Goal: Task Accomplishment & Management: Manage account settings

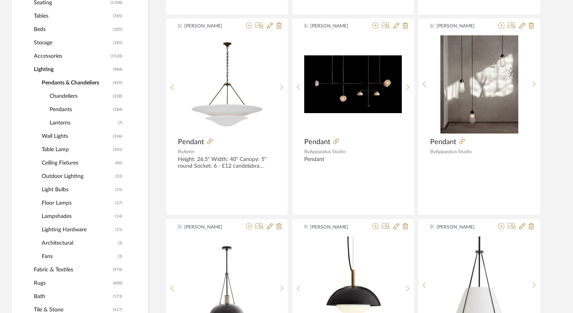
scroll to position [380, 0]
click at [49, 136] on span "Wall Lights" at bounding box center [76, 136] width 69 height 13
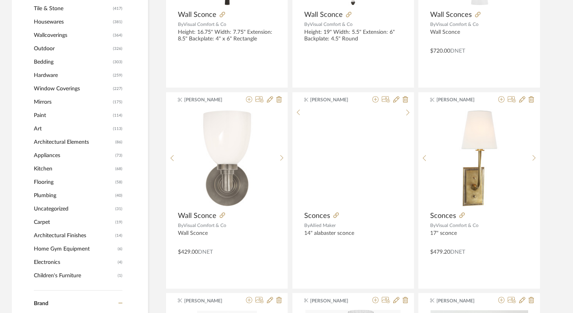
scroll to position [726, 0]
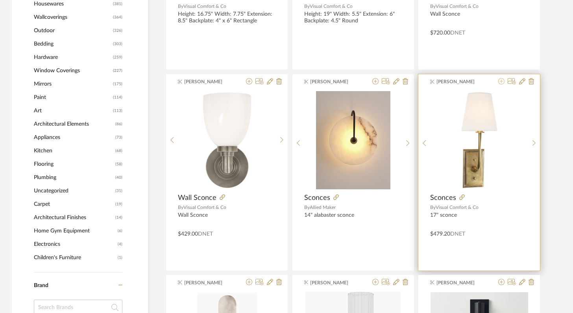
click at [501, 81] on icon at bounding box center [501, 81] width 6 height 6
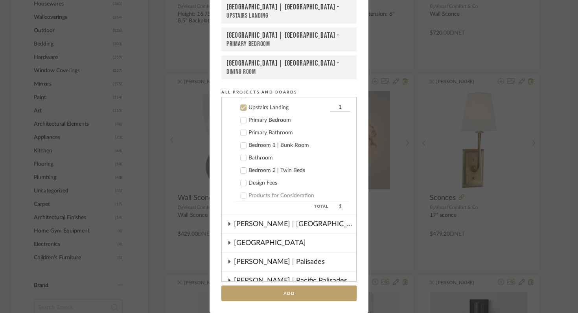
scroll to position [340, 0]
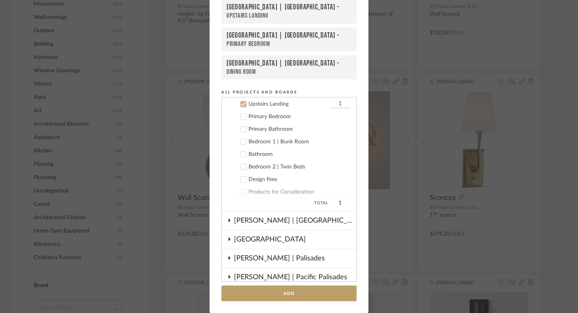
click at [241, 104] on icon at bounding box center [243, 105] width 5 height 4
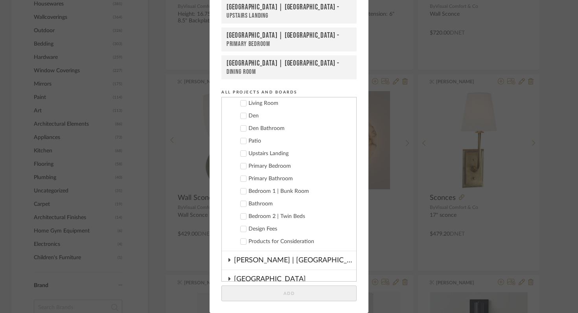
scroll to position [281, 0]
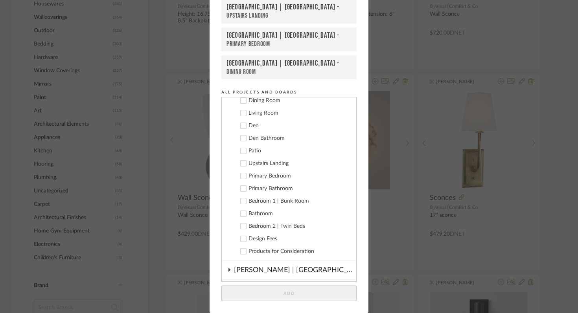
click at [241, 125] on icon at bounding box center [244, 126] width 6 height 6
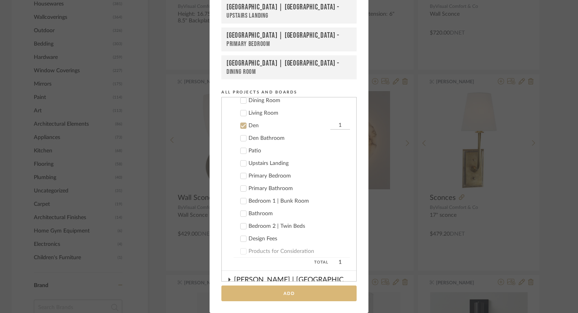
click at [299, 293] on button "Add" at bounding box center [288, 294] width 135 height 16
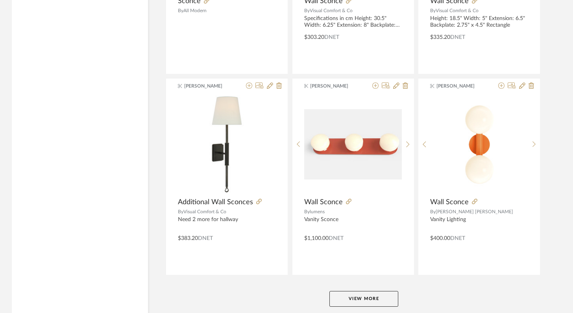
scroll to position [2362, 0]
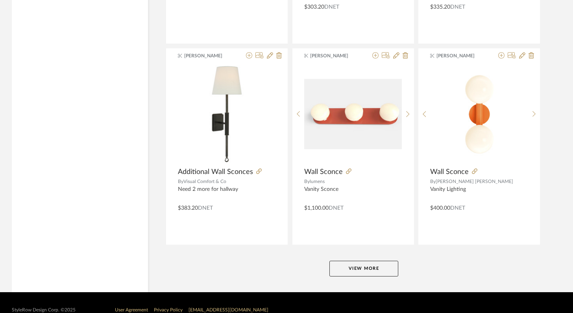
click at [365, 266] on button "View More" at bounding box center [363, 269] width 69 height 16
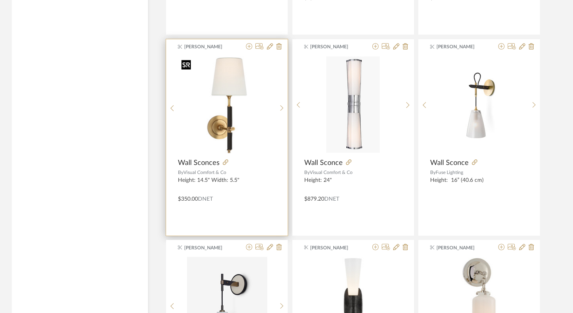
scroll to position [2773, 0]
click at [249, 46] on icon at bounding box center [249, 47] width 6 height 6
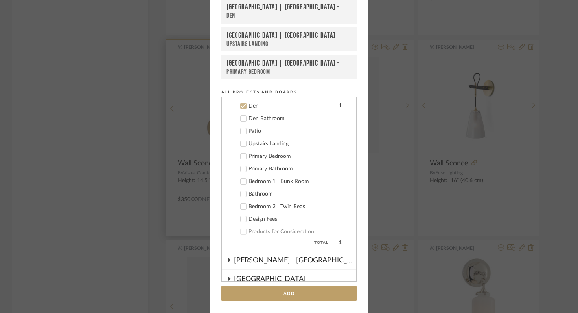
scroll to position [302, 0]
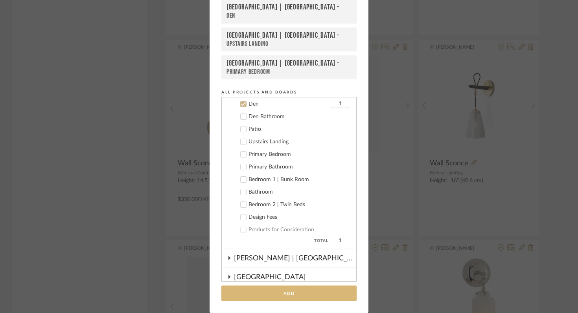
click at [277, 293] on button "Add" at bounding box center [288, 294] width 135 height 16
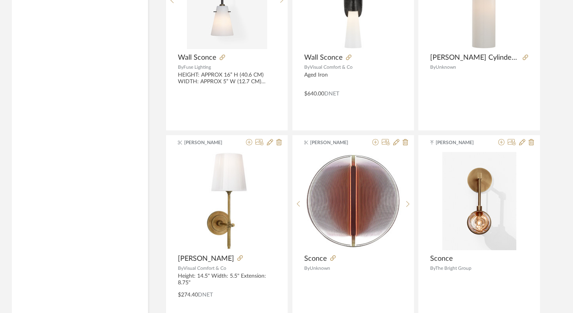
scroll to position [3080, 0]
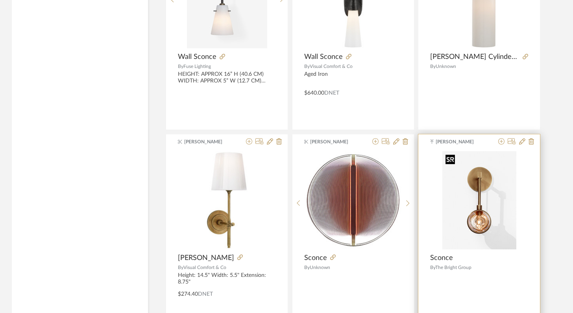
click at [493, 215] on img "0" at bounding box center [479, 200] width 74 height 98
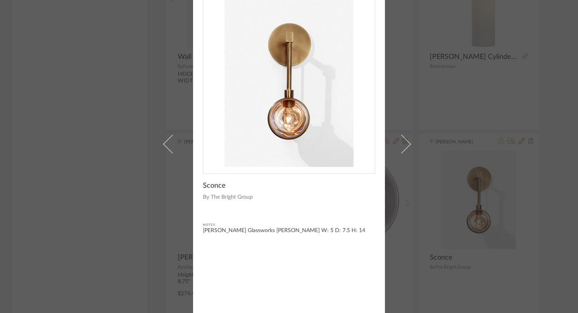
scroll to position [0, 0]
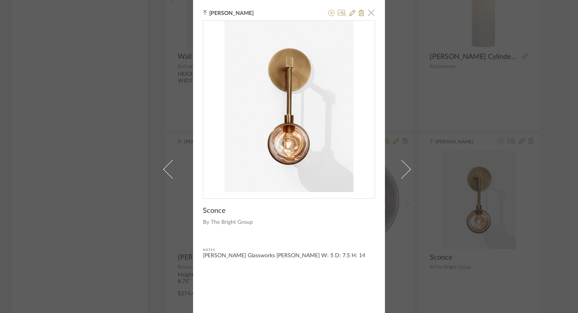
click at [367, 14] on span "button" at bounding box center [371, 13] width 16 height 16
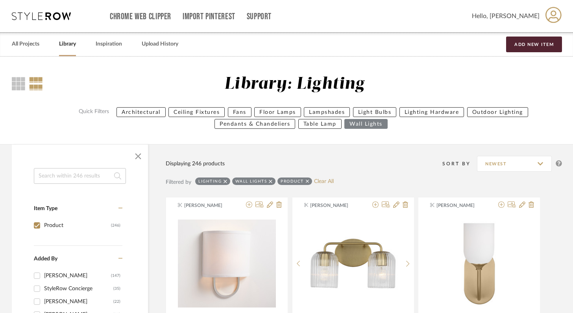
click at [63, 175] on input at bounding box center [80, 176] width 92 height 16
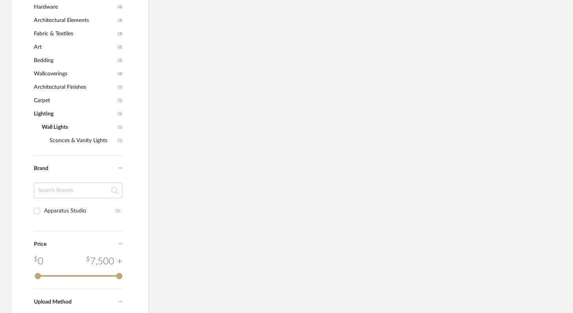
scroll to position [426, 0]
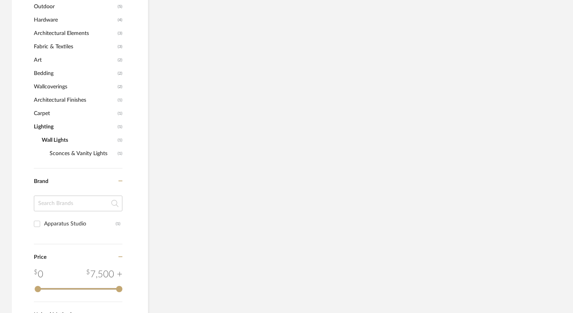
type input "stone"
click at [51, 124] on span "Lighting" at bounding box center [75, 126] width 82 height 13
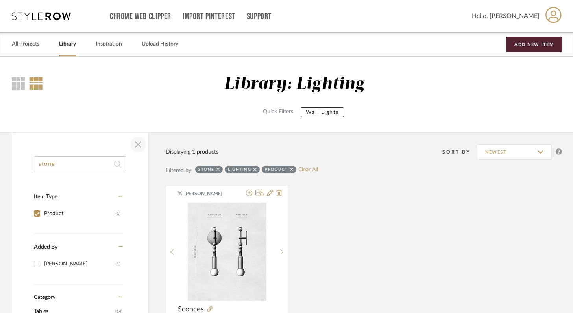
click at [135, 145] on span "button" at bounding box center [138, 144] width 19 height 19
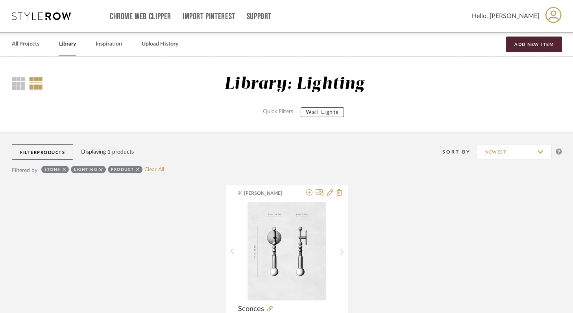
click at [101, 169] on icon at bounding box center [101, 170] width 4 height 4
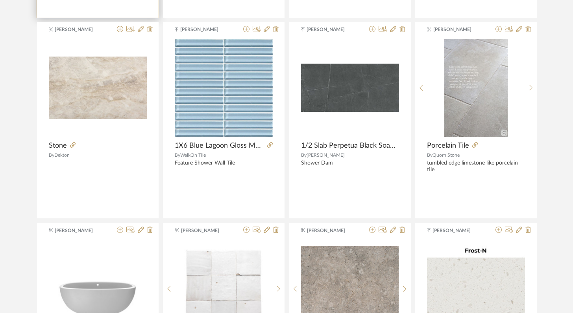
scroll to position [352, 0]
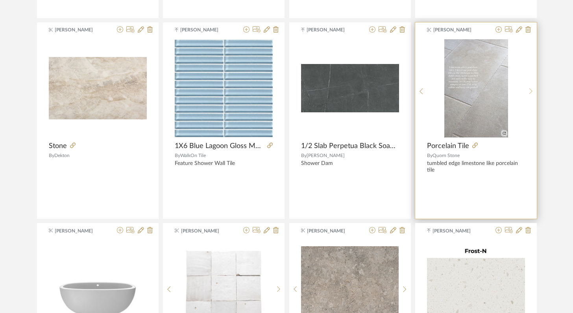
click at [532, 86] on div at bounding box center [531, 91] width 12 height 105
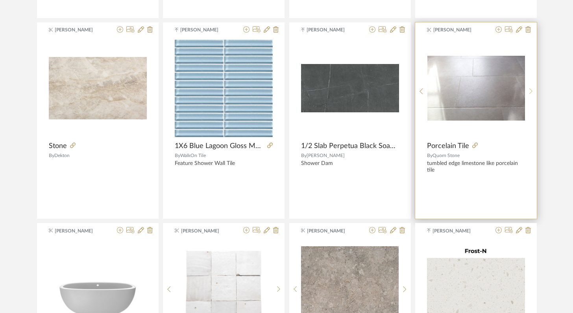
click at [530, 88] on icon at bounding box center [531, 91] width 4 height 7
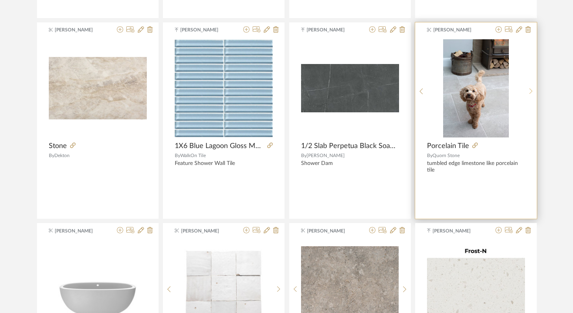
click at [530, 90] on icon at bounding box center [530, 91] width 3 height 6
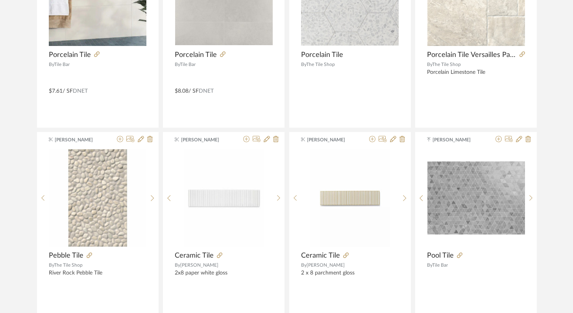
scroll to position [1750, 0]
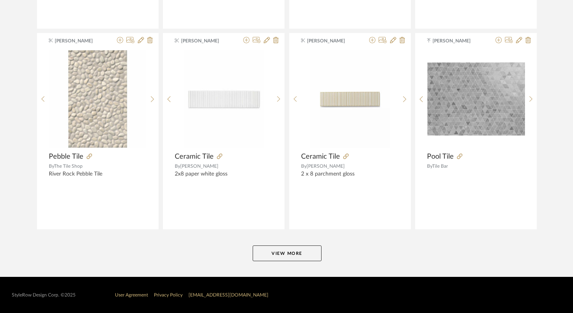
click at [284, 256] on button "View More" at bounding box center [287, 254] width 69 height 16
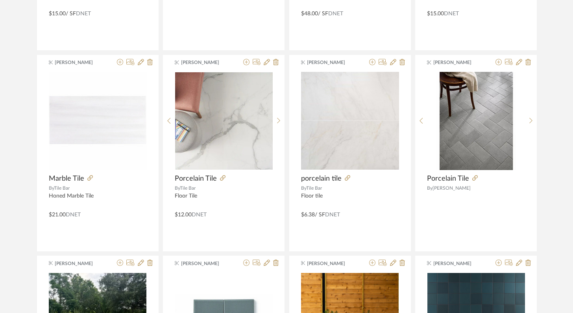
scroll to position [3153, 0]
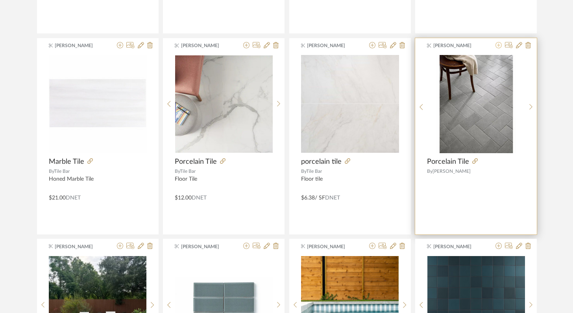
click at [498, 45] on icon at bounding box center [498, 45] width 6 height 6
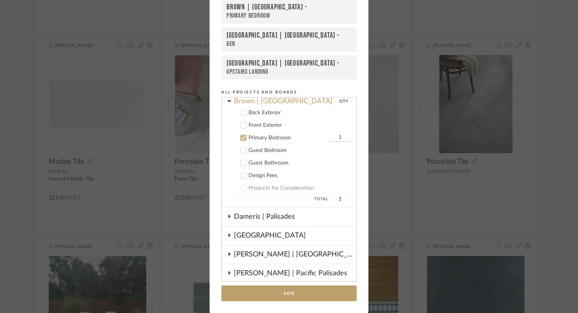
scroll to position [79, 0]
click at [242, 137] on icon at bounding box center [243, 139] width 5 height 4
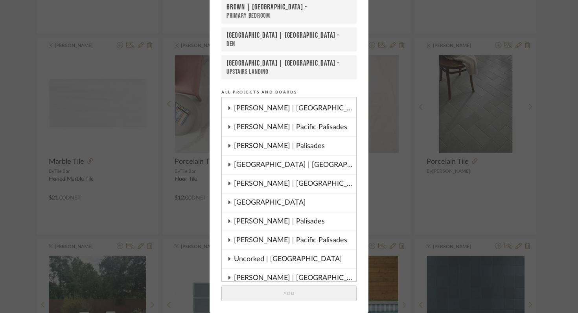
scroll to position [217, 0]
click at [229, 164] on icon at bounding box center [230, 164] width 2 height 4
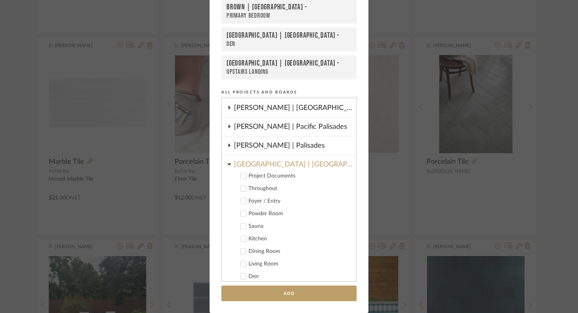
click at [242, 202] on icon at bounding box center [244, 202] width 6 height 6
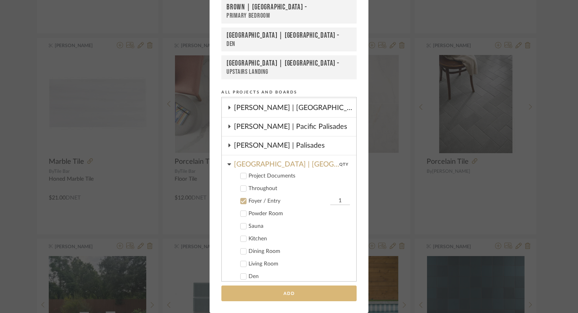
click at [302, 291] on button "Add" at bounding box center [288, 294] width 135 height 16
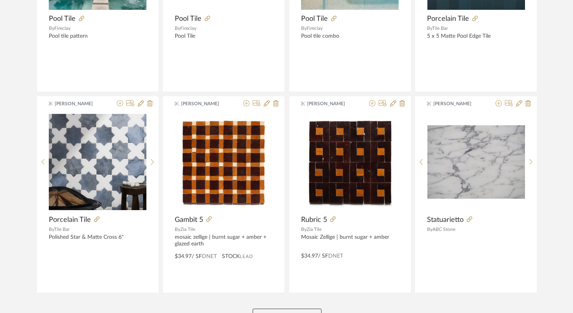
scroll to position [3560, 0]
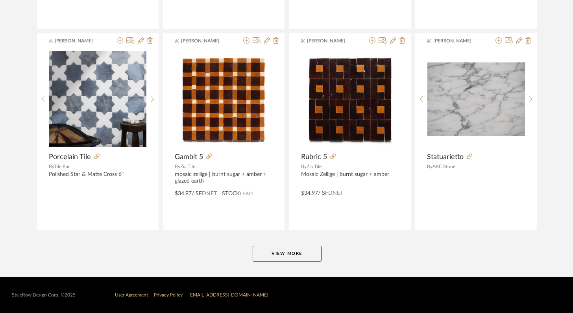
click at [287, 254] on button "View More" at bounding box center [287, 254] width 69 height 16
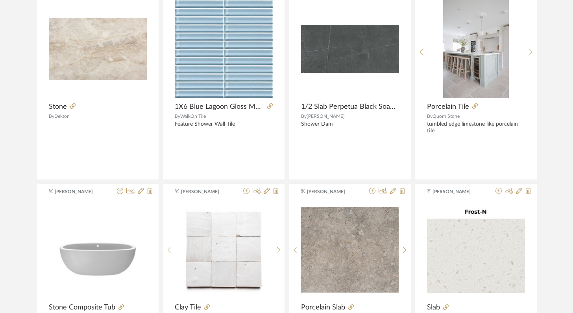
scroll to position [0, 0]
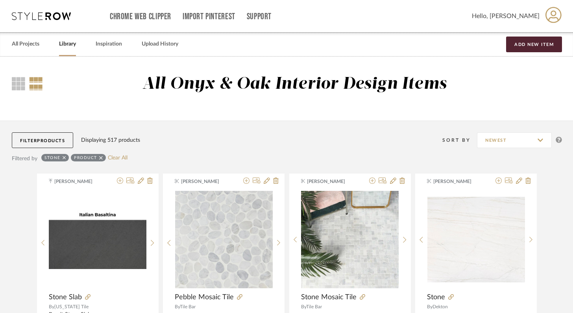
click at [65, 157] on icon at bounding box center [65, 158] width 4 height 4
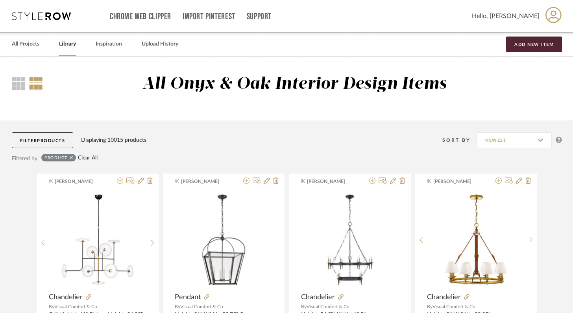
click at [95, 159] on link "Clear All" at bounding box center [88, 158] width 20 height 7
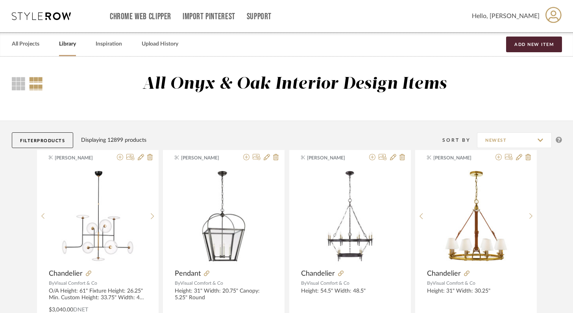
click at [63, 138] on button "Filter Products" at bounding box center [42, 141] width 61 height 16
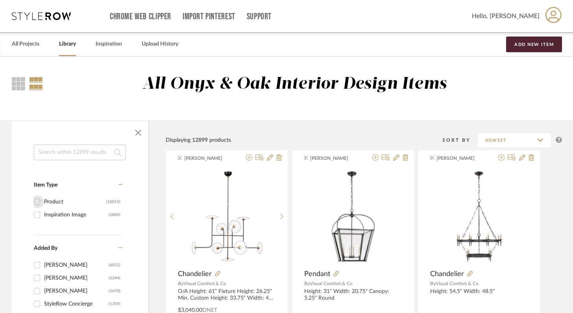
click at [39, 203] on input "Product (10015)" at bounding box center [37, 202] width 13 height 13
checkbox input "true"
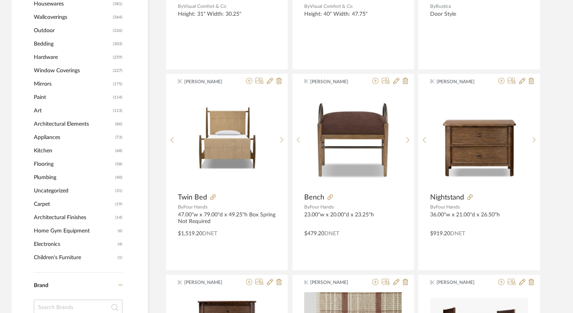
scroll to position [549, 0]
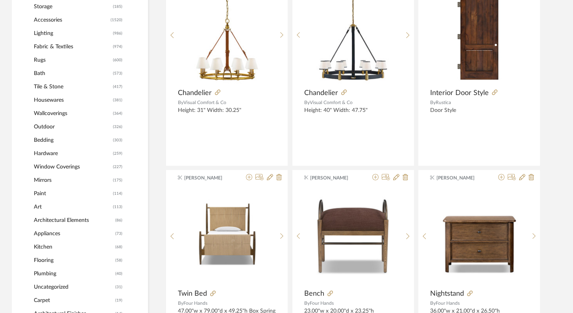
click at [53, 86] on span "Tile & Stone" at bounding box center [72, 86] width 77 height 13
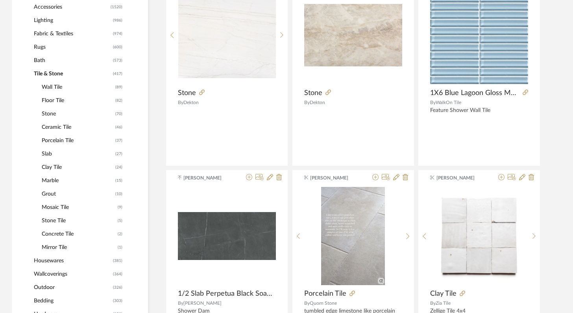
scroll to position [416, 0]
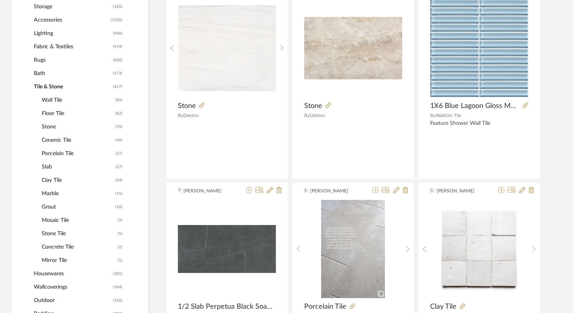
click at [61, 155] on span "Porcelain Tile" at bounding box center [78, 153] width 72 height 13
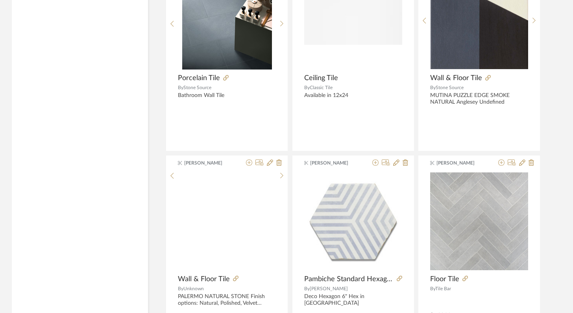
scroll to position [2356, 0]
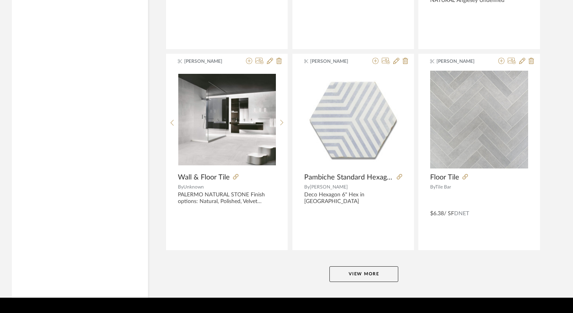
click at [350, 271] on button "View More" at bounding box center [363, 275] width 69 height 16
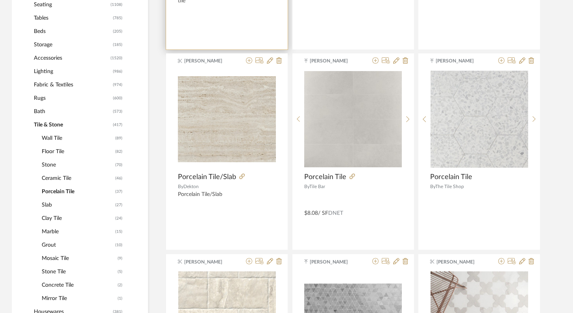
scroll to position [383, 0]
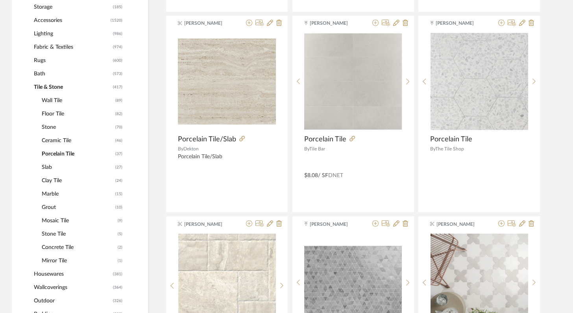
click at [62, 152] on span "Porcelain Tile" at bounding box center [78, 153] width 72 height 13
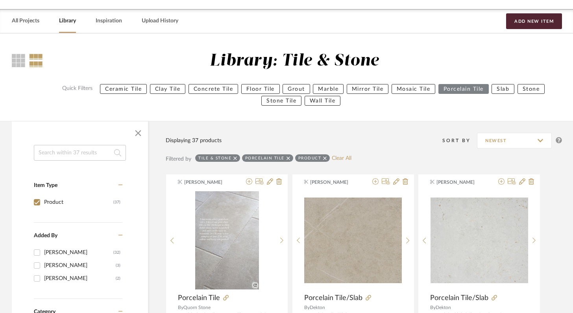
scroll to position [3, 0]
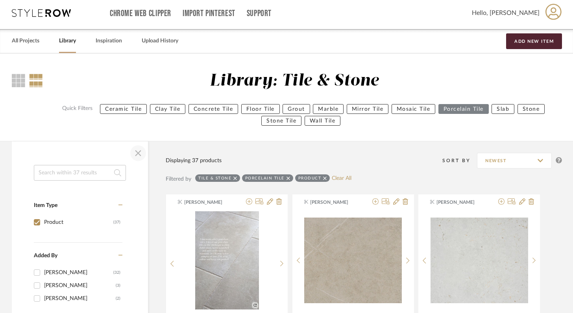
click at [136, 154] on span "button" at bounding box center [138, 153] width 19 height 19
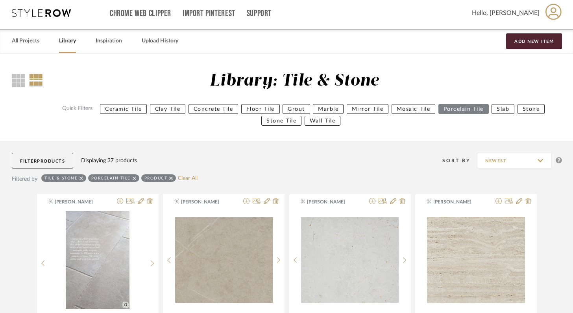
click at [133, 179] on icon at bounding box center [135, 179] width 4 height 4
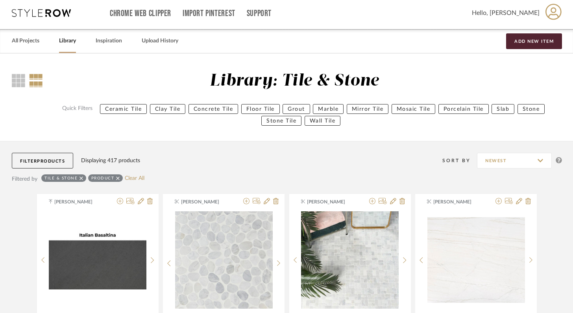
click at [56, 160] on span "Products" at bounding box center [51, 161] width 28 height 4
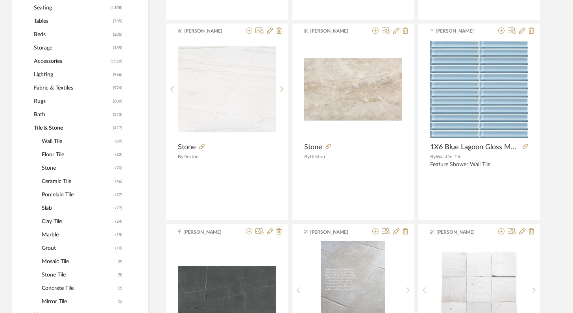
scroll to position [376, 0]
click at [65, 155] on span "Floor Tile" at bounding box center [78, 153] width 72 height 13
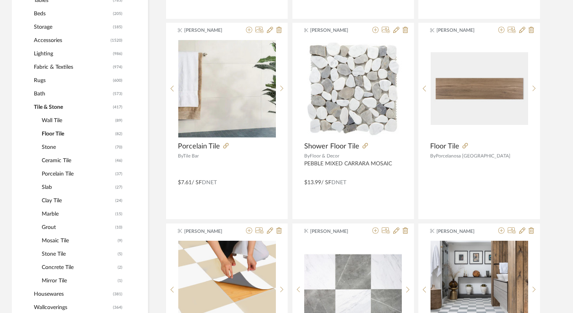
scroll to position [356, 0]
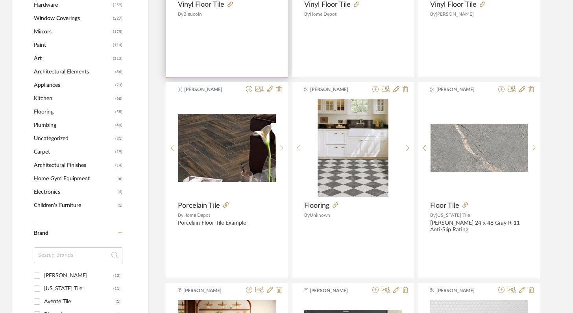
scroll to position [726, 0]
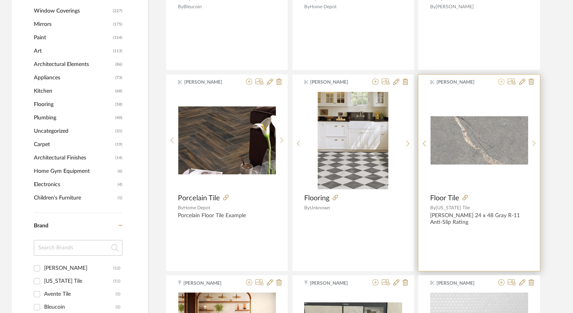
click at [500, 81] on icon at bounding box center [501, 82] width 6 height 6
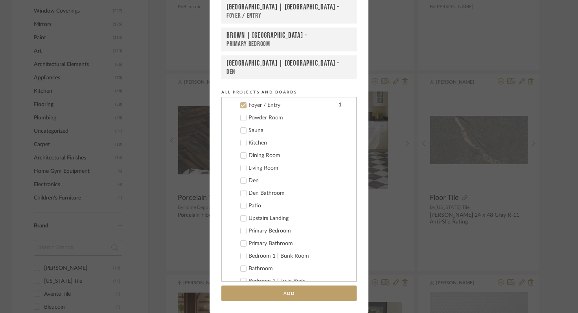
scroll to position [227, 0]
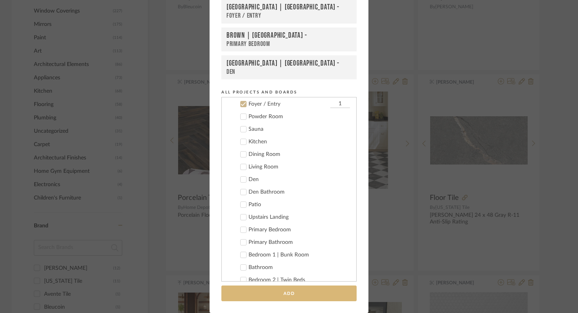
click at [294, 296] on button "Add" at bounding box center [288, 294] width 135 height 16
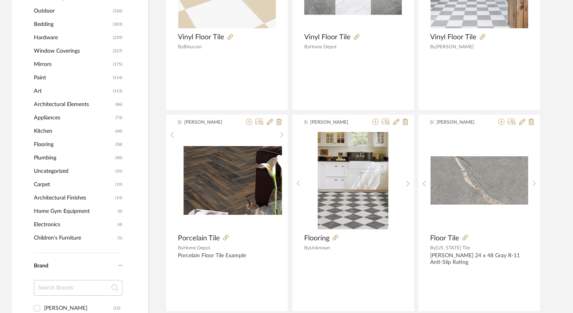
scroll to position [0, 0]
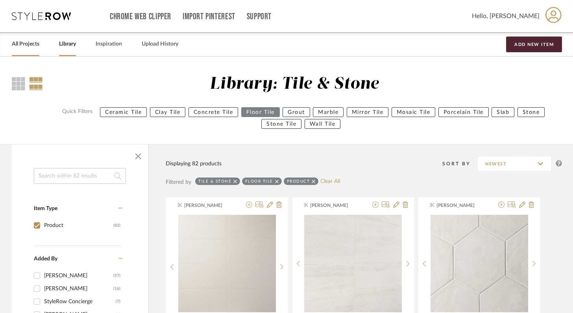
click at [31, 43] on link "All Projects" at bounding box center [26, 44] width 28 height 11
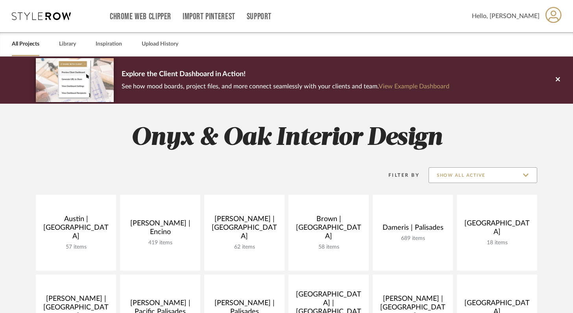
click at [498, 174] on input "Show All Active" at bounding box center [482, 176] width 109 height 16
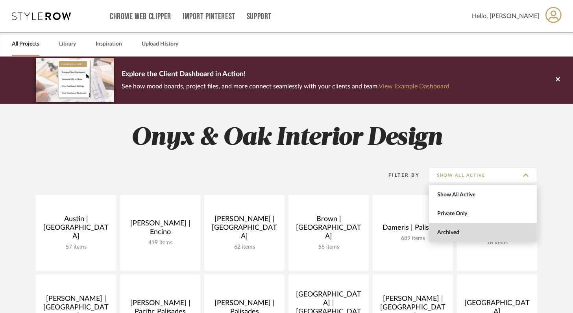
click at [467, 232] on span "Archived" at bounding box center [483, 233] width 93 height 7
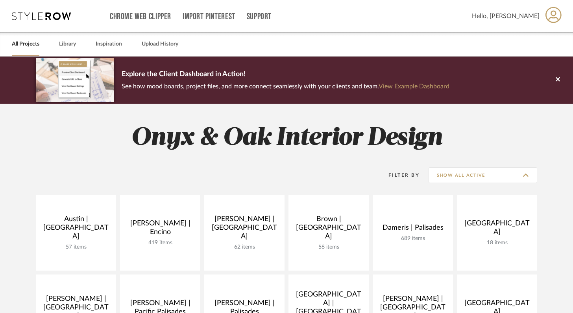
type input "Archived"
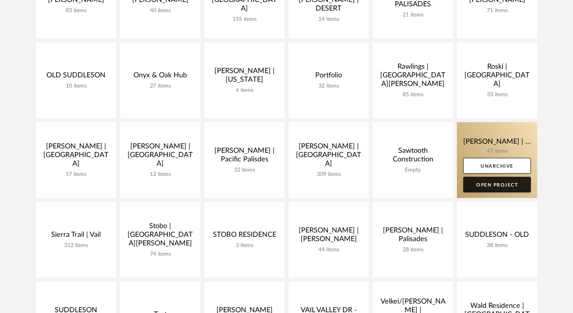
scroll to position [792, 0]
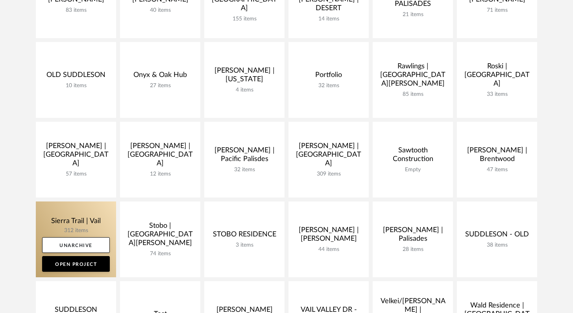
click at [59, 223] on link at bounding box center [76, 240] width 80 height 76
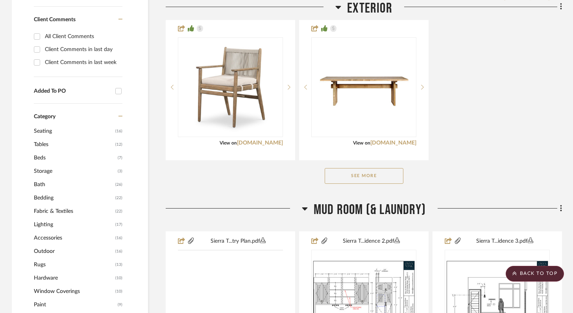
scroll to position [568, 0]
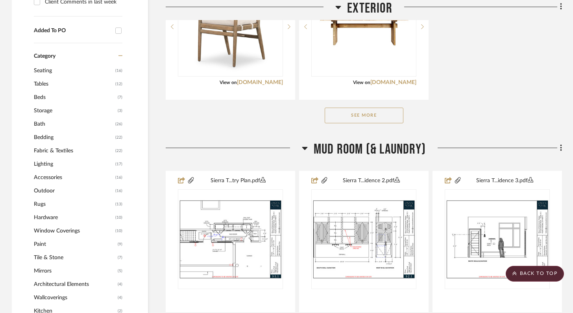
click at [360, 114] on button "See More" at bounding box center [363, 116] width 79 height 16
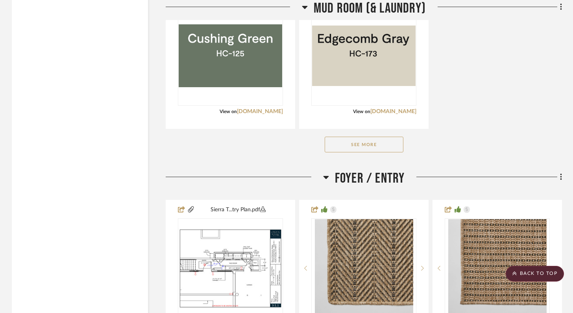
scroll to position [1917, 0]
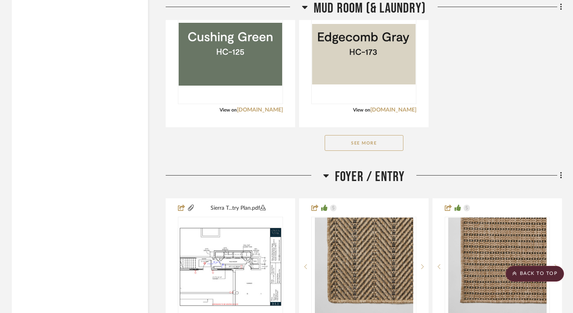
click at [393, 142] on button "See More" at bounding box center [363, 143] width 79 height 16
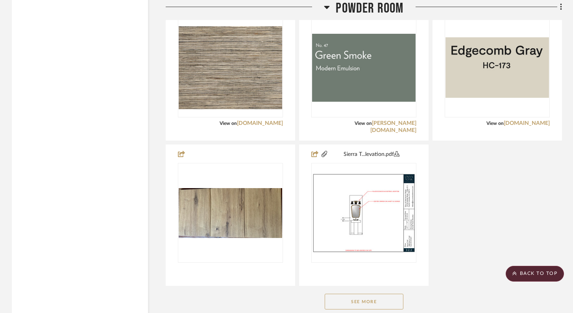
scroll to position [3281, 0]
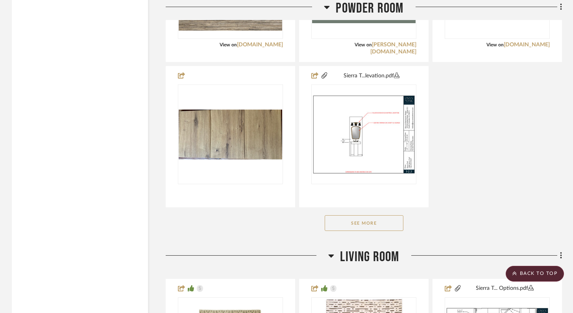
click at [369, 223] on button "See More" at bounding box center [363, 224] width 79 height 16
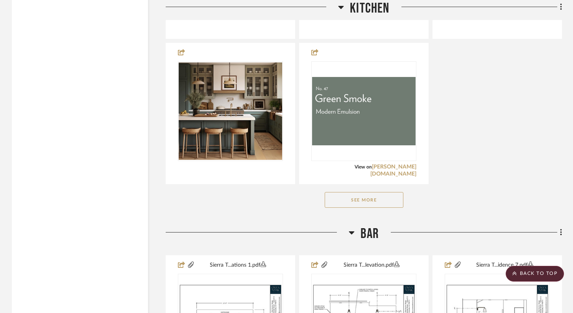
scroll to position [5260, 0]
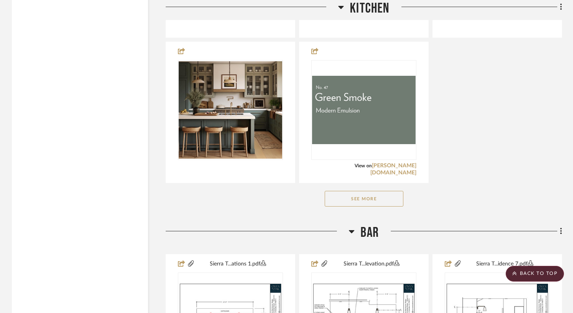
click at [374, 192] on button "See More" at bounding box center [363, 199] width 79 height 16
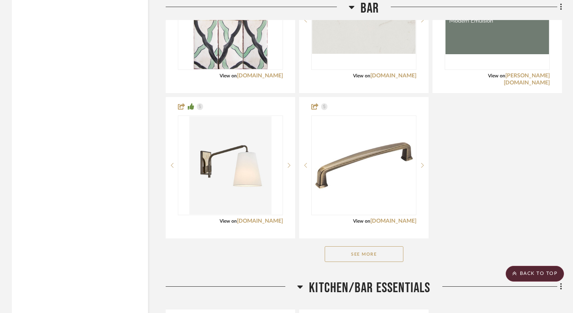
scroll to position [6442, 0]
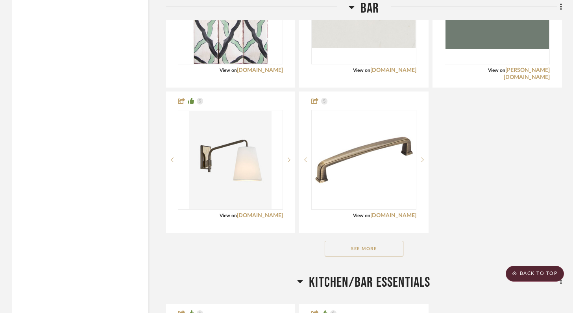
click at [384, 248] on button "See More" at bounding box center [363, 249] width 79 height 16
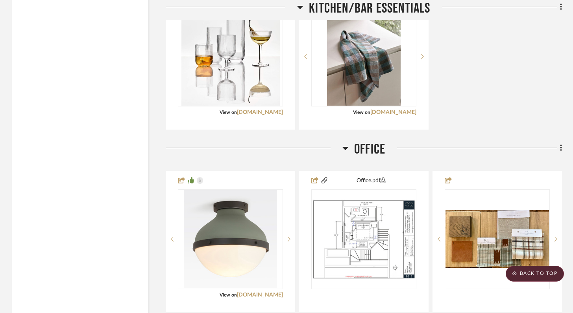
scroll to position [6982, 0]
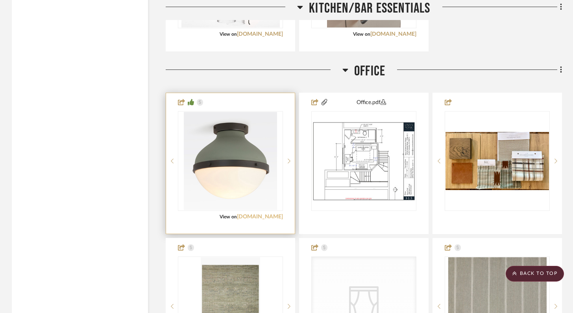
click at [265, 219] on link "[DOMAIN_NAME]" at bounding box center [260, 217] width 46 height 6
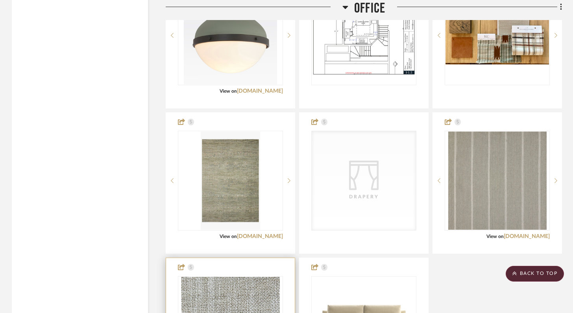
scroll to position [7088, 0]
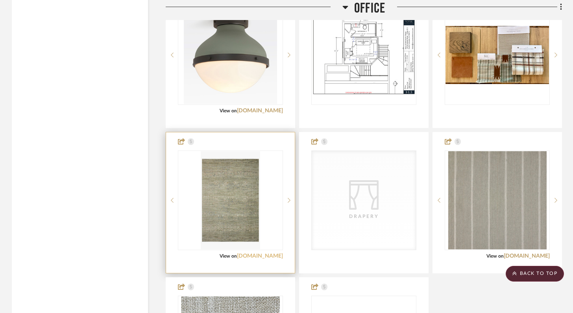
click at [271, 255] on link "[DOMAIN_NAME]" at bounding box center [260, 257] width 46 height 6
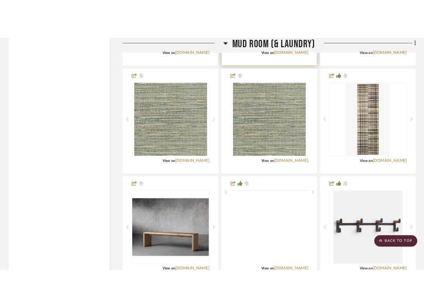
scroll to position [2012, 0]
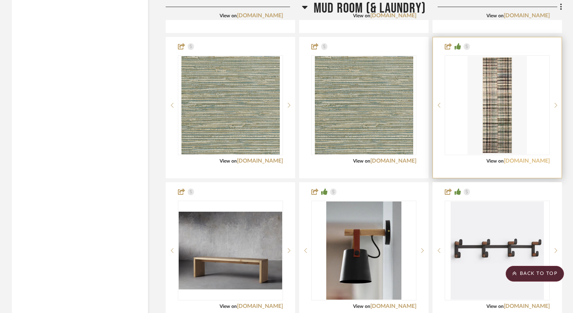
click at [538, 160] on link "[DOMAIN_NAME]" at bounding box center [526, 162] width 46 height 6
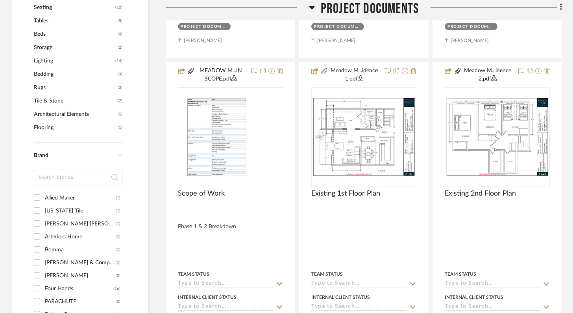
scroll to position [551, 0]
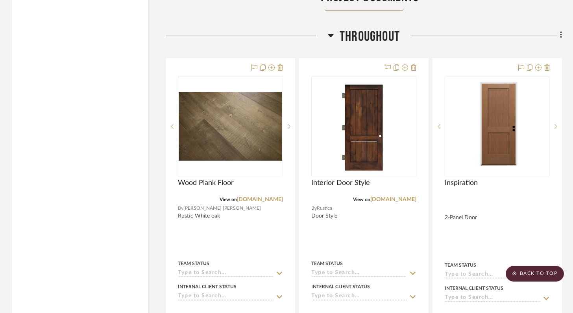
scroll to position [1308, 0]
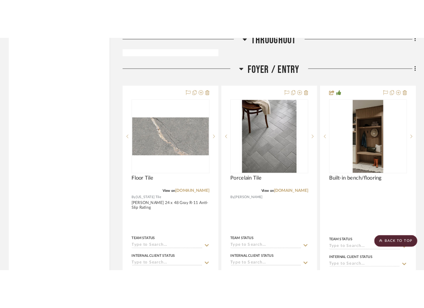
scroll to position [2029, 0]
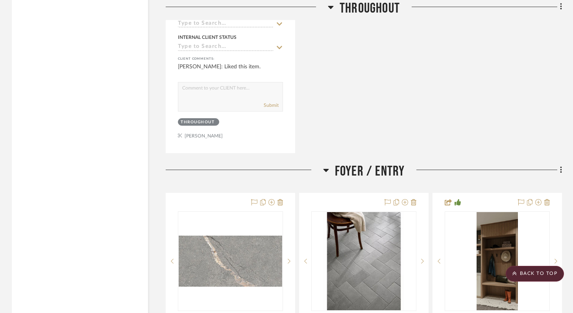
scroll to position [1939, 0]
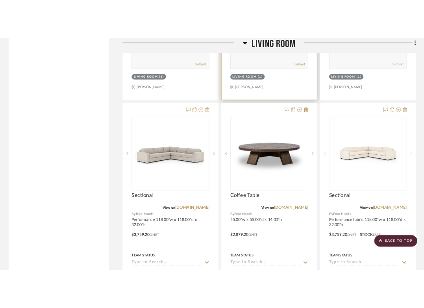
scroll to position [6176, 0]
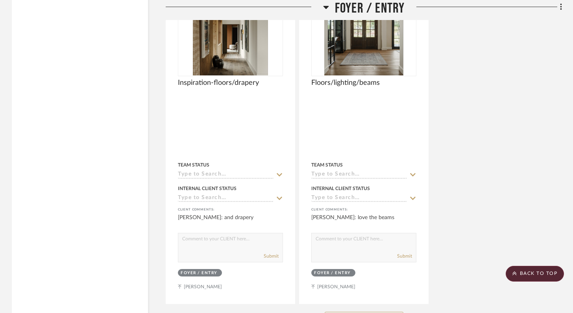
scroll to position [2863, 0]
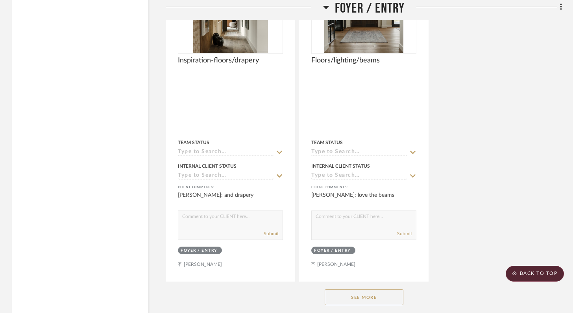
click at [395, 290] on button "See More" at bounding box center [363, 298] width 79 height 16
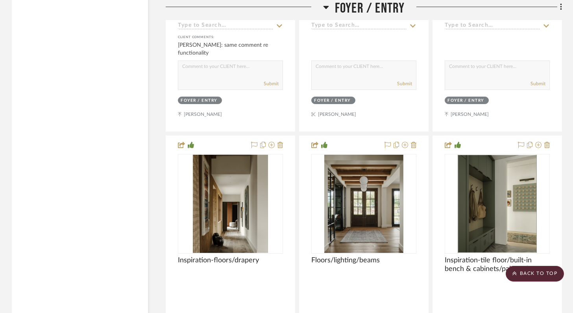
scroll to position [2675, 0]
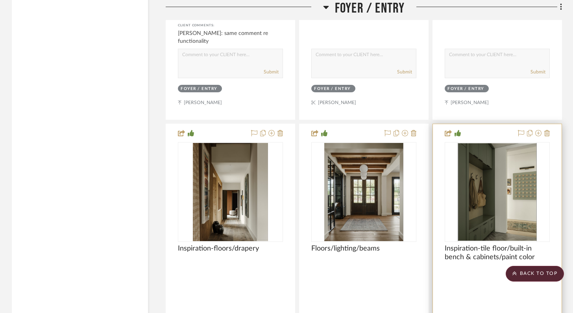
drag, startPoint x: 485, startPoint y: 132, endPoint x: 402, endPoint y: 82, distance: 96.7
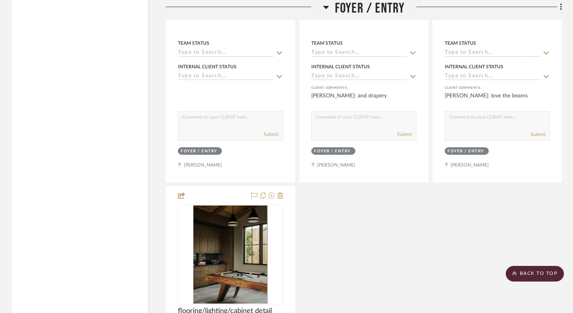
scroll to position [2963, 0]
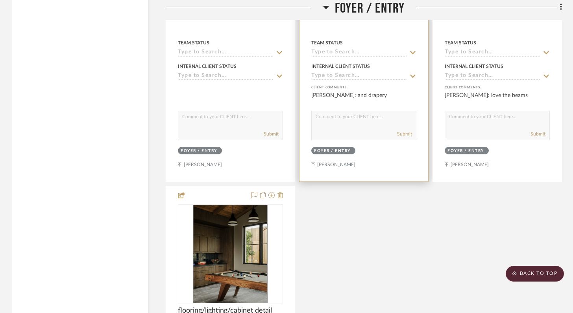
drag, startPoint x: 213, startPoint y: 189, endPoint x: 363, endPoint y: 66, distance: 193.7
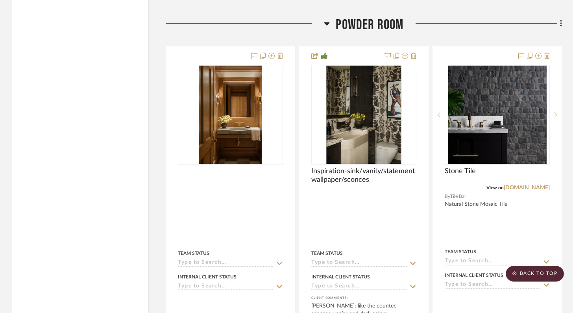
scroll to position [3567, 0]
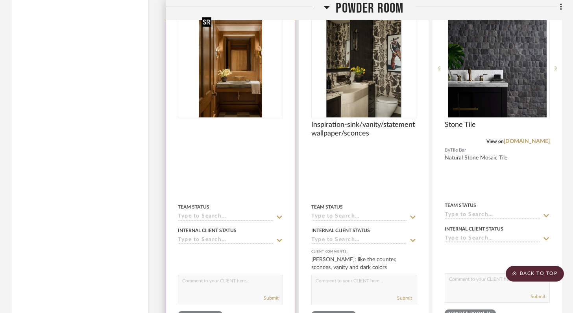
click at [0, 0] on img at bounding box center [0, 0] width 0 height 0
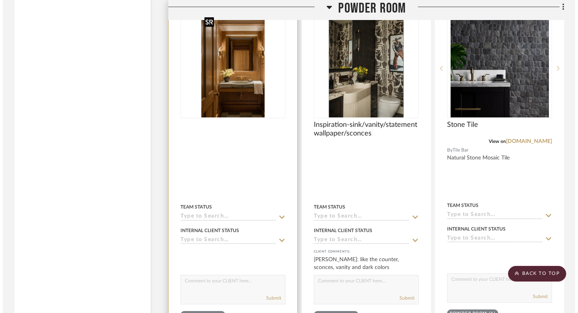
scroll to position [0, 0]
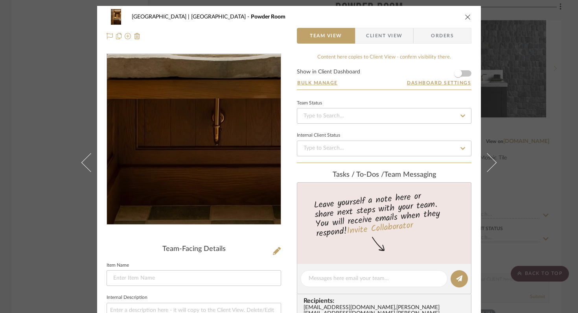
click at [197, 194] on img "0" at bounding box center [194, 139] width 110 height 171
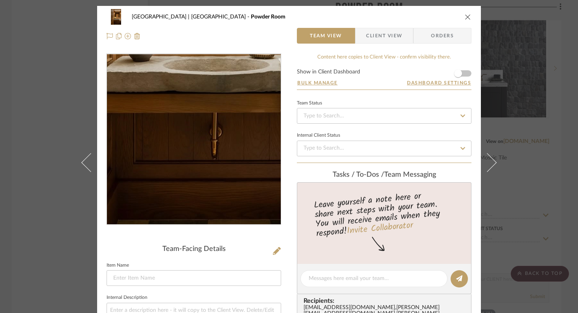
click at [198, 189] on img "0" at bounding box center [194, 139] width 110 height 171
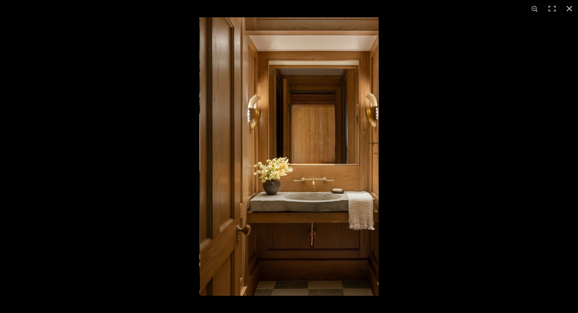
click at [341, 278] on img at bounding box center [288, 156] width 179 height 279
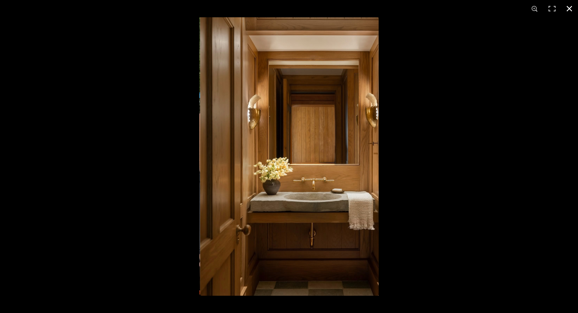
click at [429, 9] on button at bounding box center [569, 8] width 17 height 17
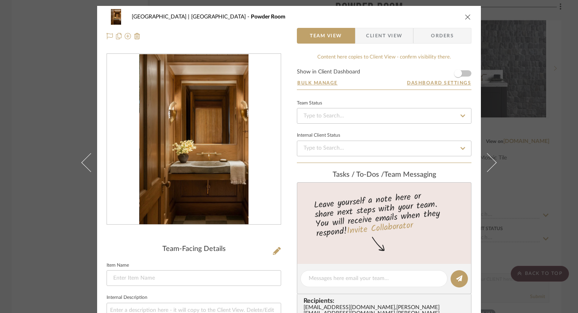
click at [429, 17] on icon "close" at bounding box center [468, 17] width 6 height 6
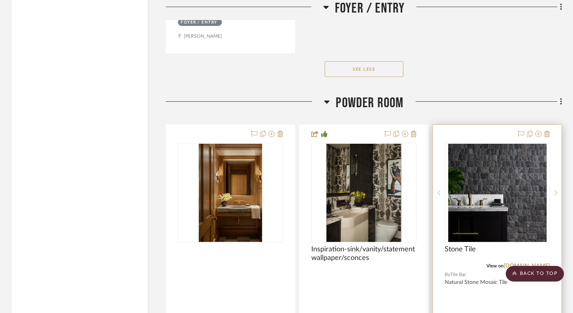
scroll to position [3436, 0]
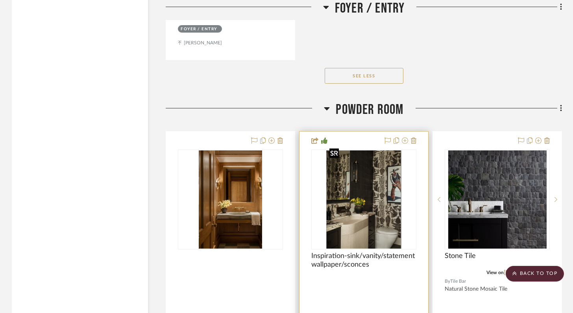
click at [382, 200] on div at bounding box center [363, 200] width 105 height 100
click at [363, 208] on img "0" at bounding box center [363, 200] width 75 height 98
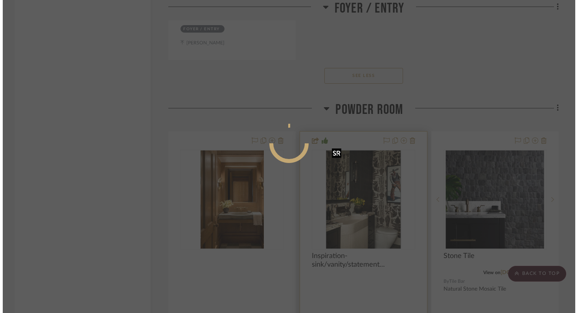
scroll to position [0, 0]
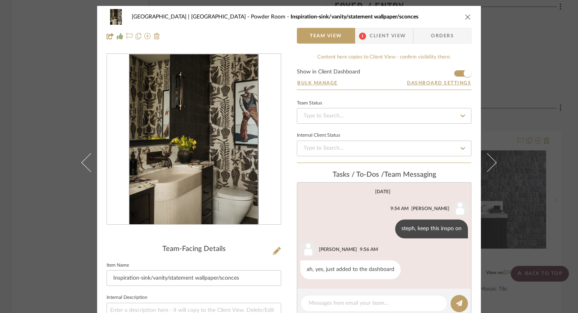
click at [164, 173] on img "0" at bounding box center [194, 139] width 130 height 171
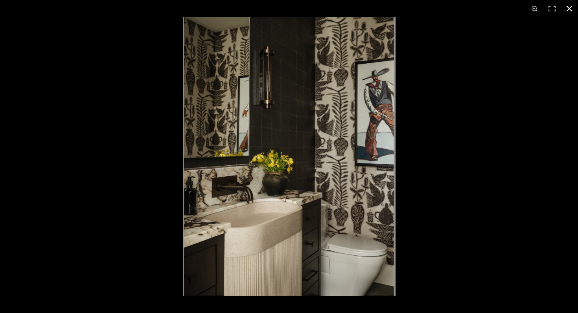
click at [429, 7] on button at bounding box center [569, 8] width 17 height 17
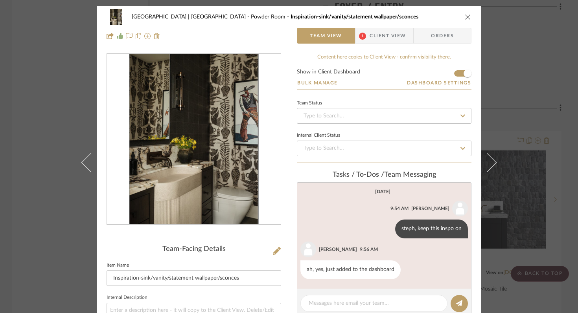
click at [429, 14] on icon "close" at bounding box center [468, 17] width 6 height 6
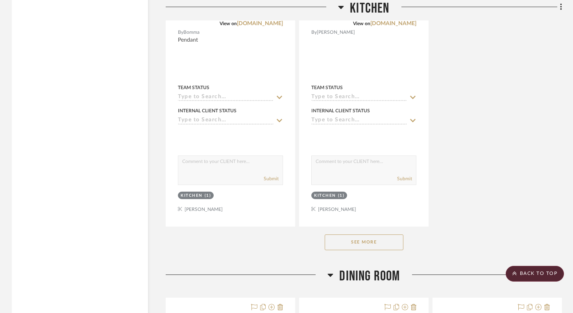
scroll to position [4857, 0]
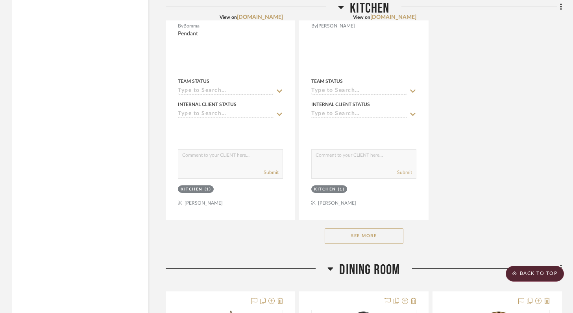
click at [373, 238] on div "See More" at bounding box center [364, 236] width 396 height 31
click at [373, 229] on button "See More" at bounding box center [363, 237] width 79 height 16
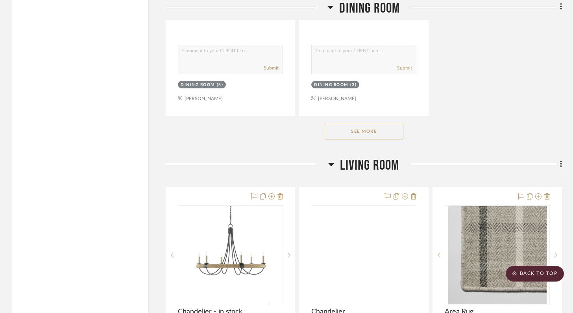
scroll to position [6077, 0]
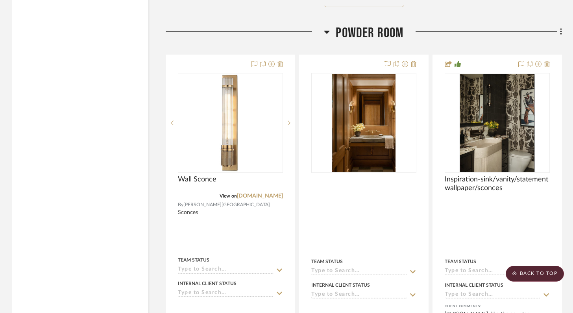
scroll to position [3180, 0]
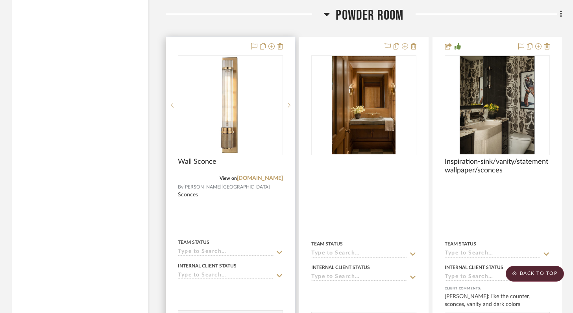
drag, startPoint x: 290, startPoint y: 207, endPoint x: 346, endPoint y: 208, distance: 56.2
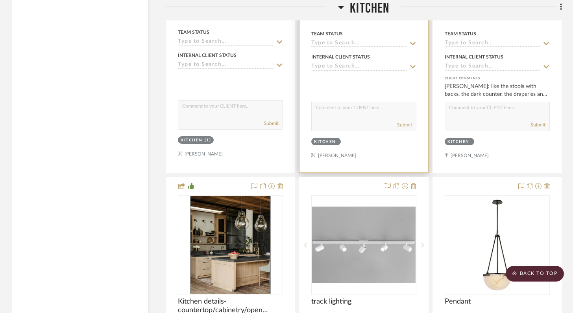
scroll to position [4213, 0]
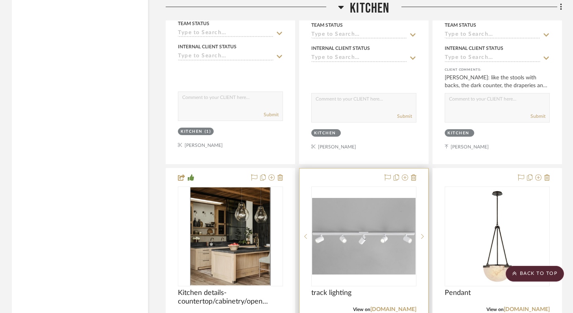
drag, startPoint x: 278, startPoint y: 148, endPoint x: 315, endPoint y: 191, distance: 56.6
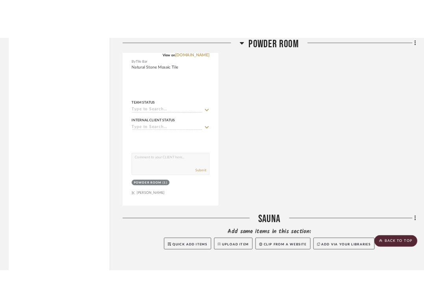
scroll to position [3651, 0]
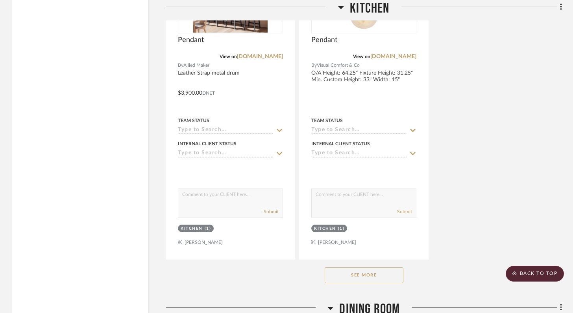
scroll to position [4851, 0]
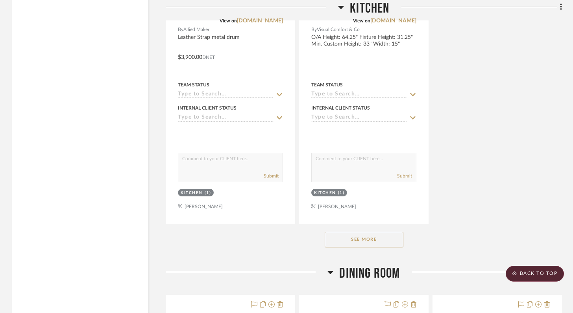
click at [396, 232] on button "See More" at bounding box center [363, 240] width 79 height 16
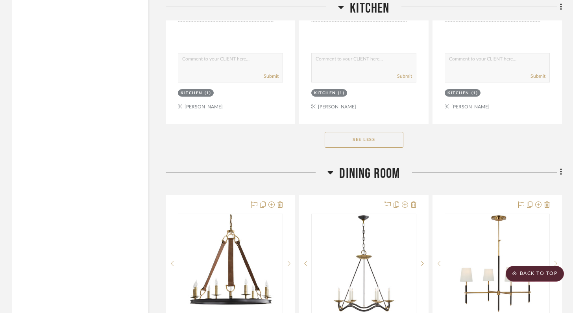
scroll to position [5087, 0]
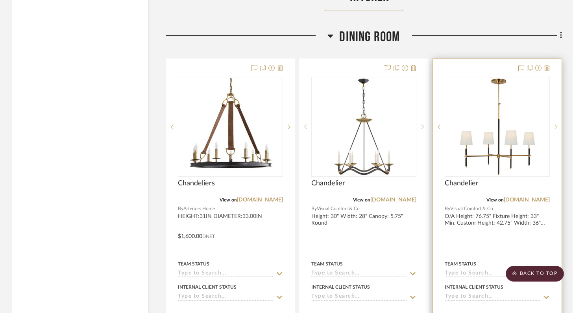
click at [429, 124] on sr-next-btn at bounding box center [555, 127] width 12 height 6
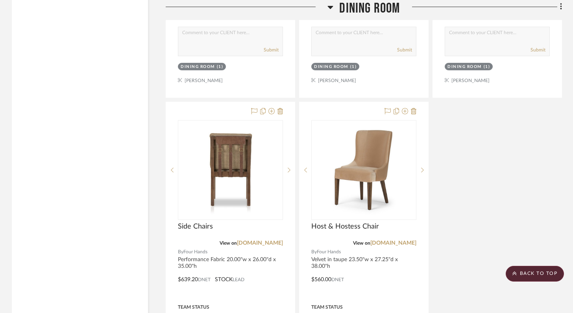
scroll to position [5748, 0]
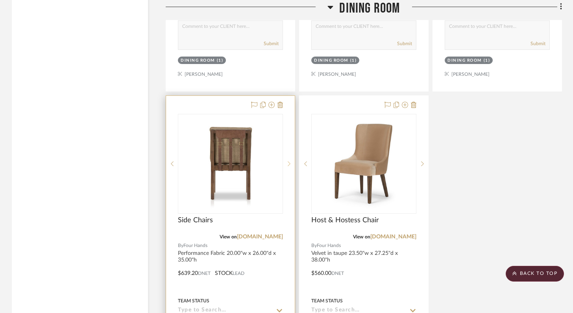
click at [288, 161] on icon at bounding box center [289, 164] width 3 height 6
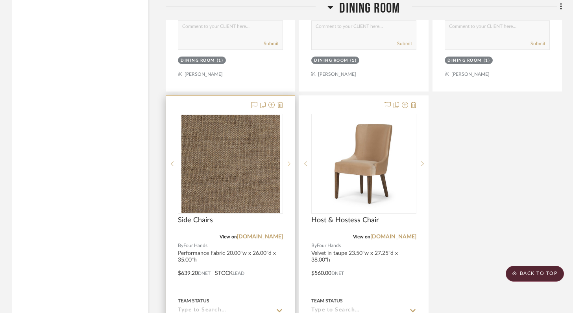
click at [288, 161] on icon at bounding box center [289, 164] width 3 height 6
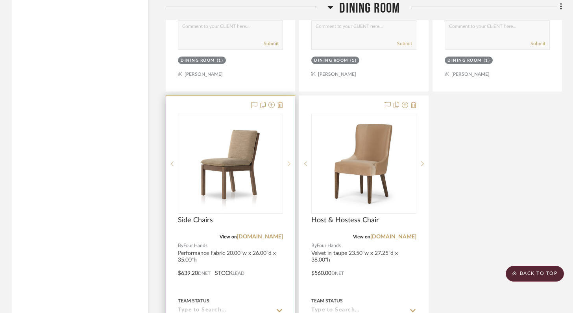
click at [288, 161] on icon at bounding box center [289, 164] width 3 height 6
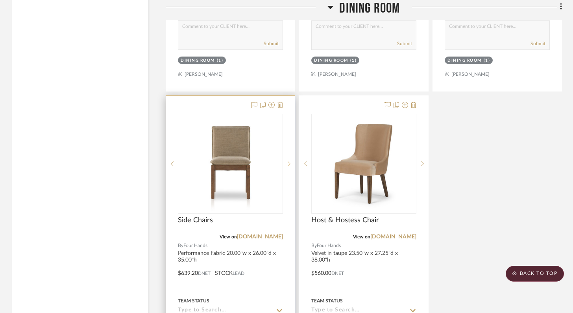
click at [288, 161] on icon at bounding box center [289, 164] width 3 height 6
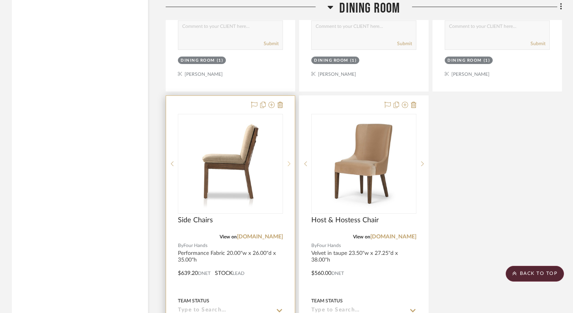
click at [288, 161] on icon at bounding box center [289, 164] width 3 height 6
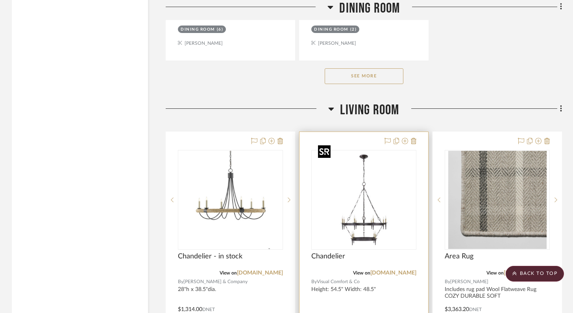
scroll to position [6129, 0]
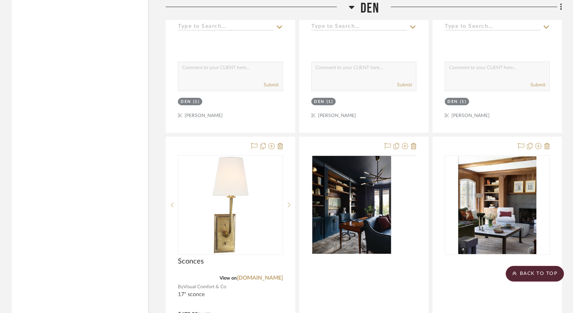
scroll to position [7581, 0]
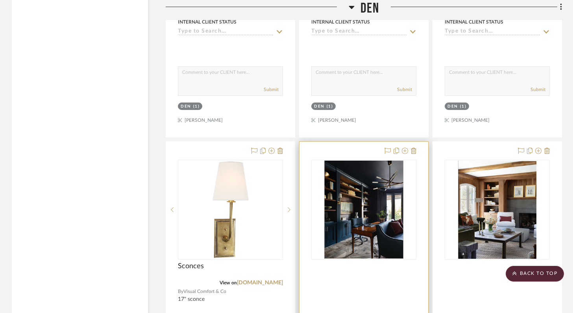
drag, startPoint x: 361, startPoint y: 137, endPoint x: 241, endPoint y: 80, distance: 132.5
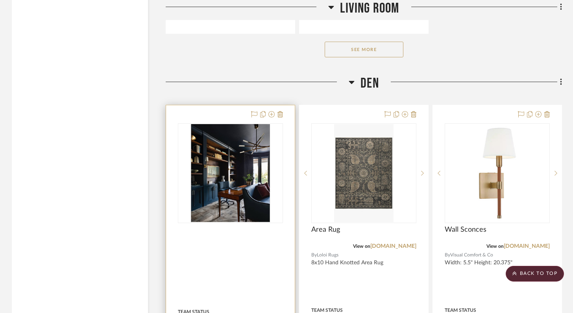
scroll to position [7224, 0]
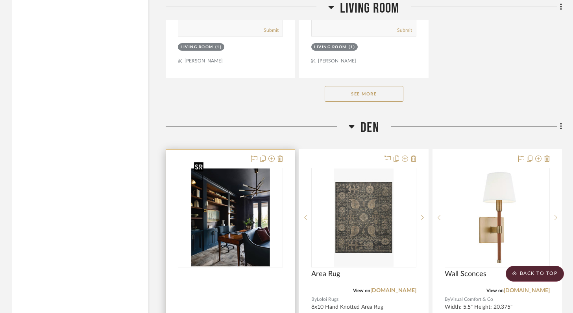
click at [228, 210] on img "0" at bounding box center [230, 218] width 79 height 98
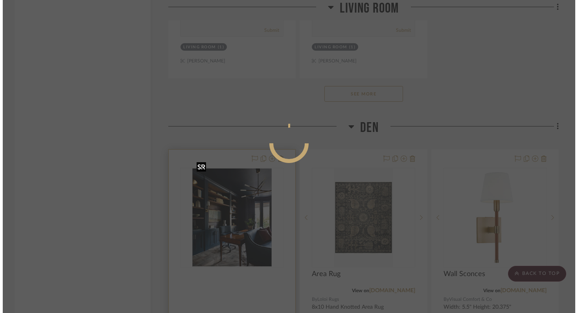
scroll to position [0, 0]
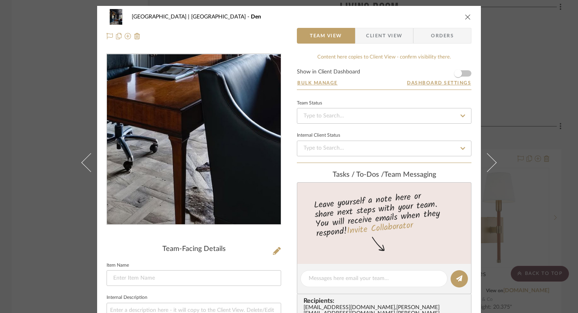
click at [210, 189] on img "0" at bounding box center [193, 139] width 137 height 171
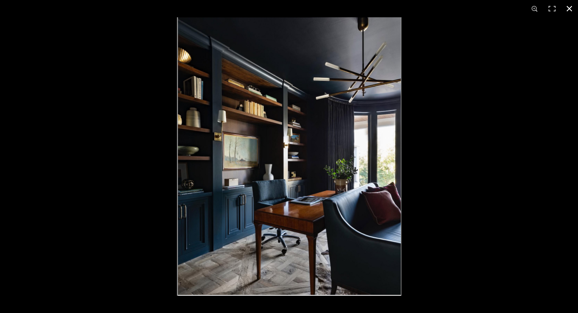
click at [571, 8] on button at bounding box center [569, 8] width 17 height 17
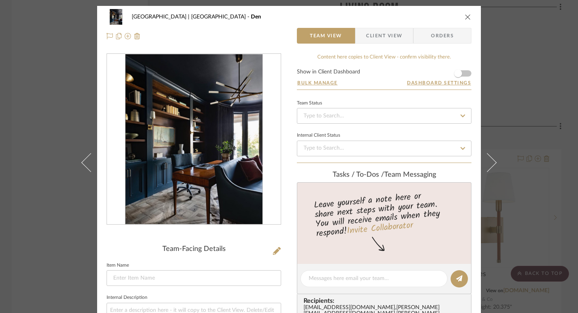
click at [465, 16] on icon "close" at bounding box center [468, 17] width 6 height 6
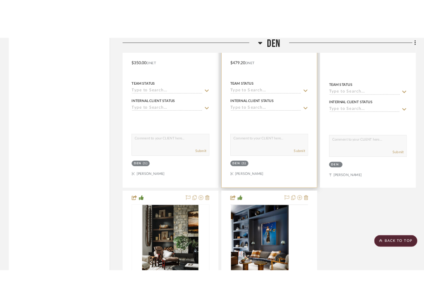
scroll to position [7983, 0]
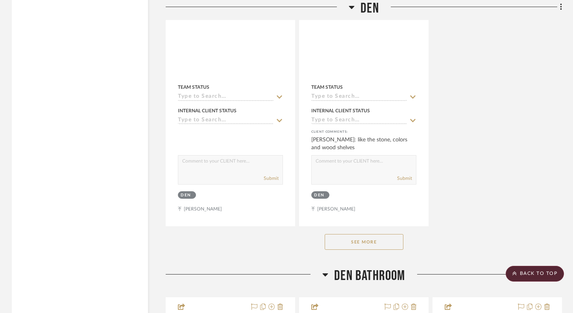
scroll to position [8208, 0]
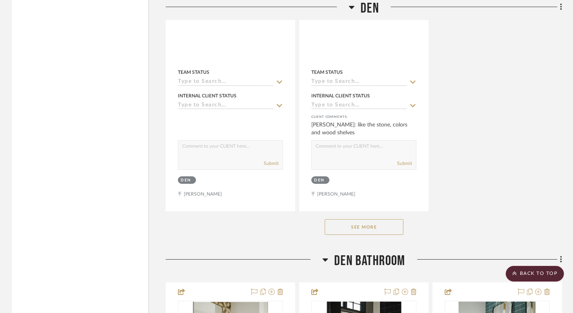
click at [366, 219] on button "See More" at bounding box center [363, 227] width 79 height 16
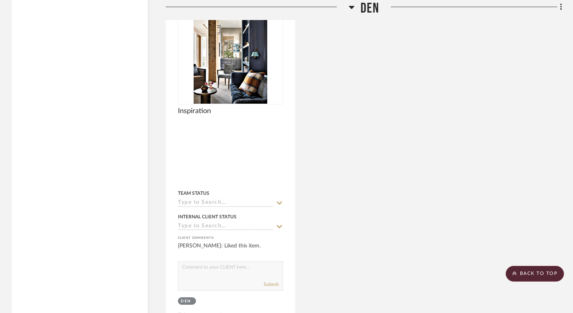
scroll to position [8433, 0]
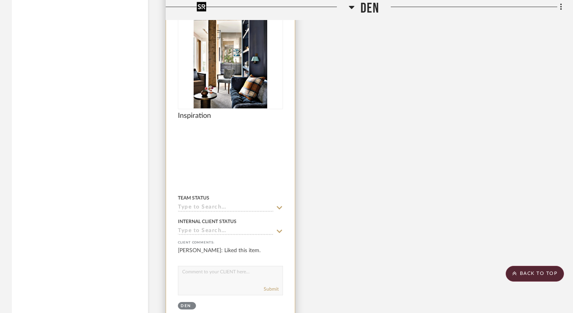
click at [253, 81] on img "0" at bounding box center [231, 59] width 74 height 98
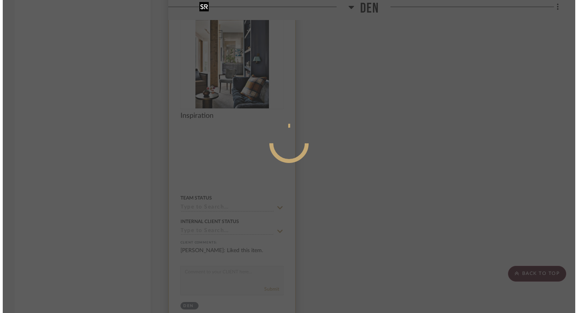
scroll to position [0, 0]
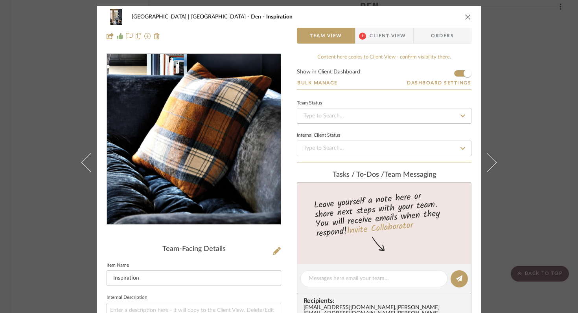
click at [229, 192] on img "0" at bounding box center [194, 139] width 128 height 171
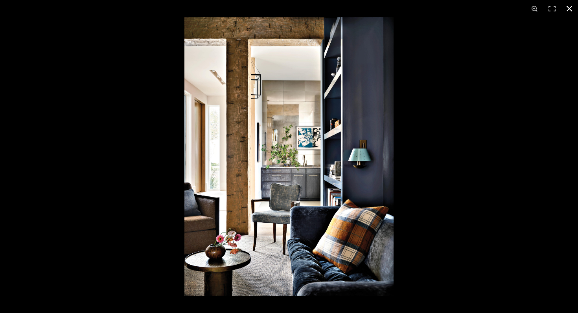
click at [429, 10] on button at bounding box center [569, 8] width 17 height 17
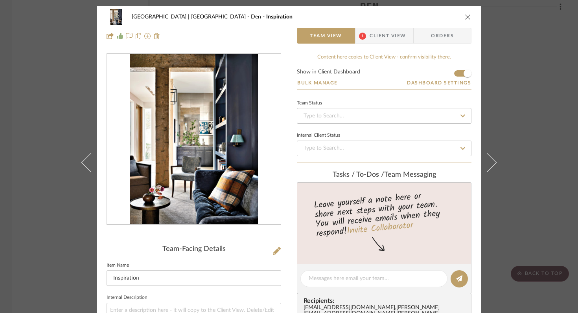
click at [429, 17] on icon "close" at bounding box center [468, 17] width 6 height 6
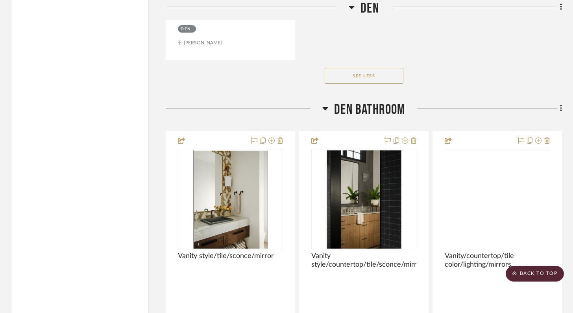
scroll to position [8742, 0]
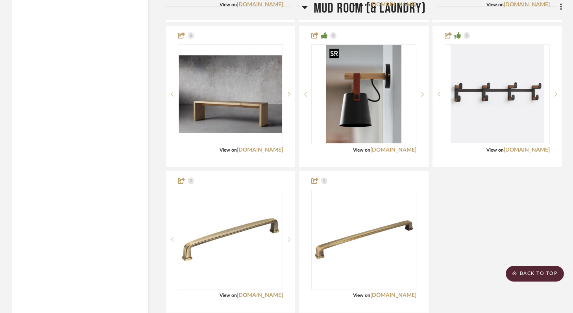
scroll to position [2155, 0]
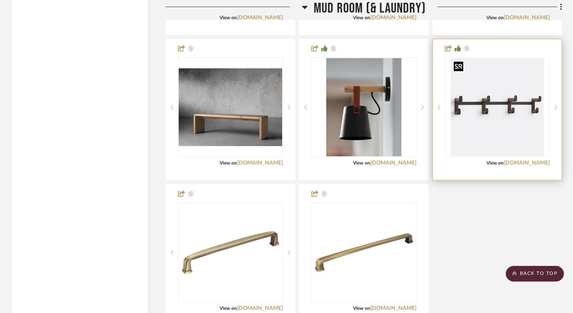
click at [520, 105] on img "0" at bounding box center [496, 107] width 93 height 98
click at [523, 163] on link "rejuvenation.com" at bounding box center [526, 163] width 46 height 6
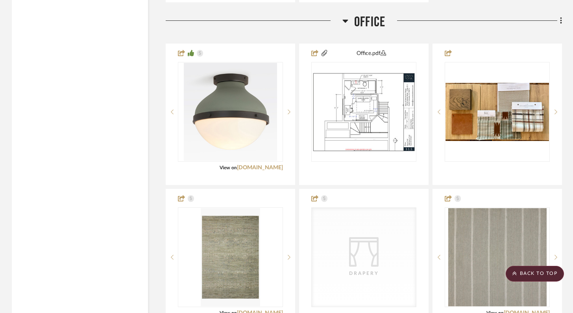
scroll to position [6960, 0]
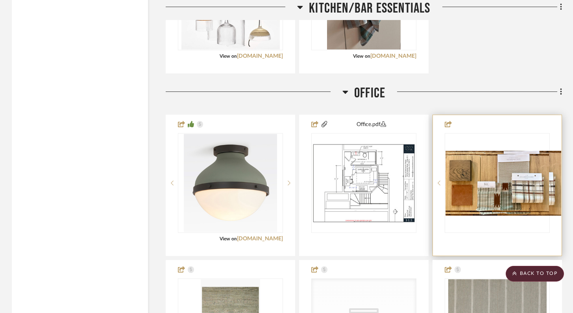
click at [527, 194] on img "0" at bounding box center [503, 183] width 116 height 65
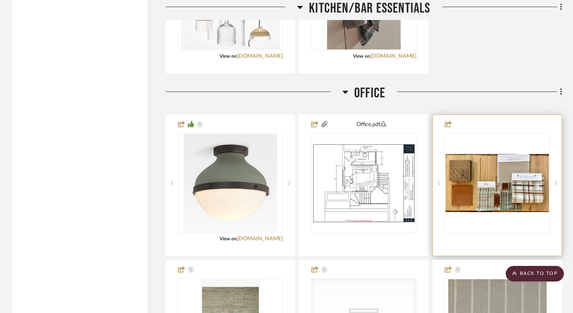
click at [520, 184] on img "0" at bounding box center [496, 183] width 103 height 58
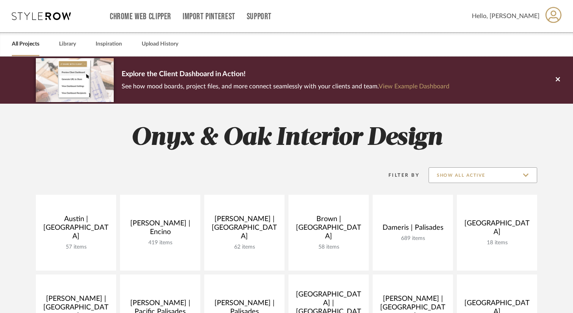
click at [465, 176] on input "Show All Active" at bounding box center [482, 176] width 109 height 16
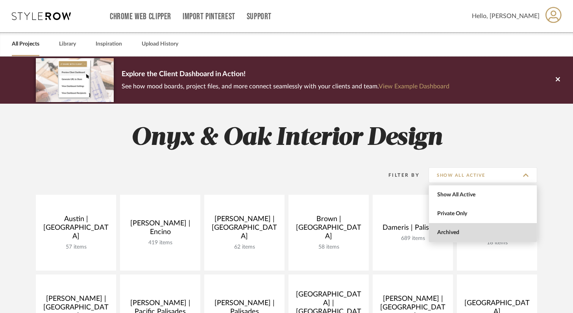
click at [455, 230] on span "Archived" at bounding box center [483, 233] width 93 height 7
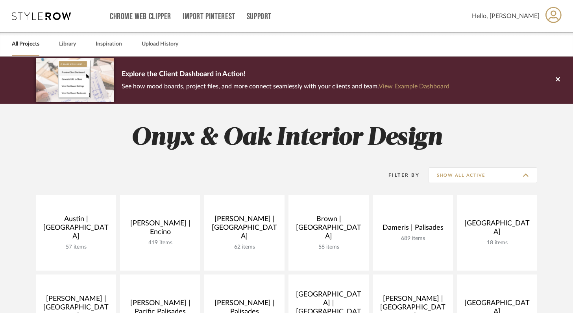
type input "Archived"
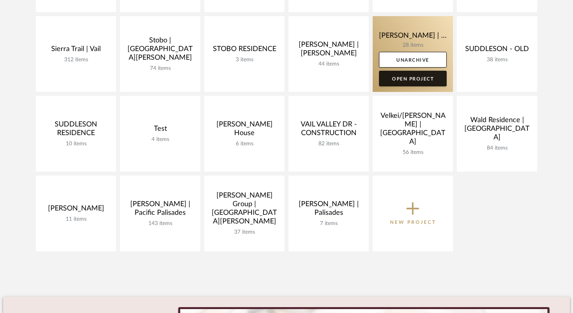
scroll to position [967, 0]
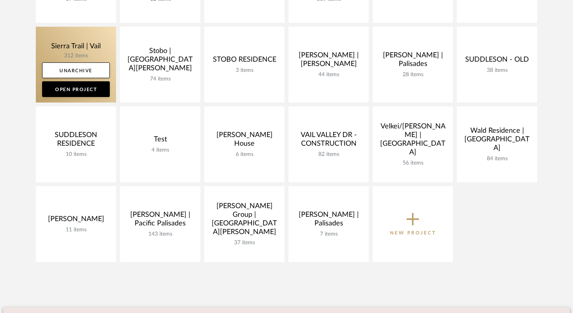
click at [62, 47] on link at bounding box center [76, 65] width 80 height 76
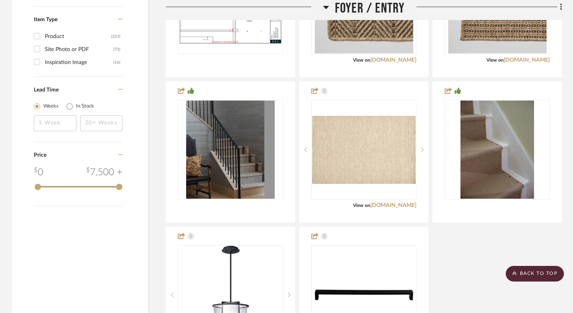
scroll to position [1268, 0]
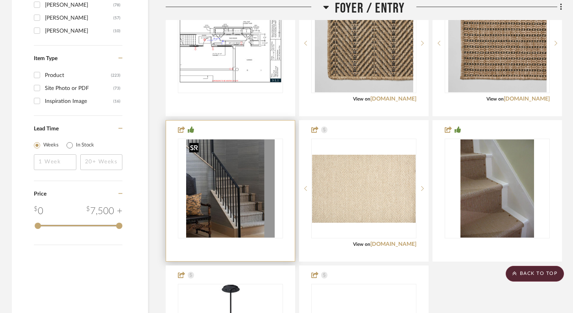
click at [248, 211] on img "0" at bounding box center [230, 189] width 88 height 98
click at [243, 214] on img "0" at bounding box center [230, 189] width 88 height 98
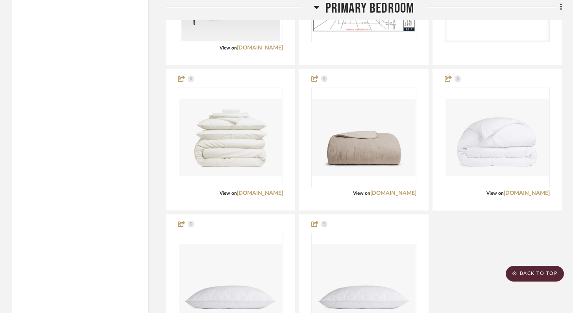
scroll to position [6653, 0]
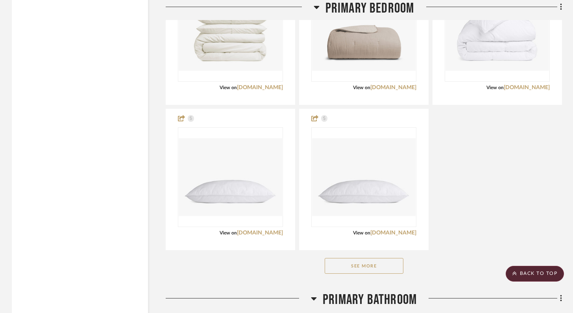
click at [385, 268] on button "See More" at bounding box center [363, 266] width 79 height 16
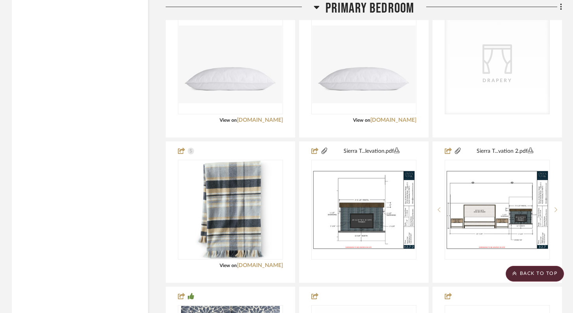
scroll to position [6894, 0]
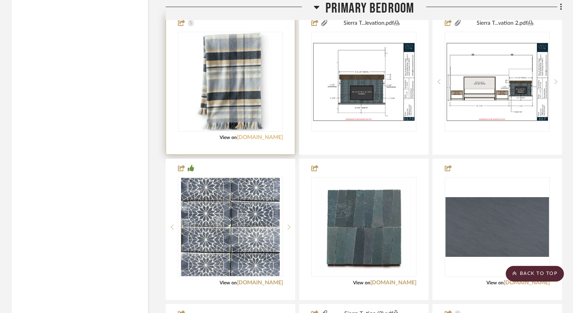
click at [261, 138] on link "landsend.com" at bounding box center [260, 138] width 46 height 6
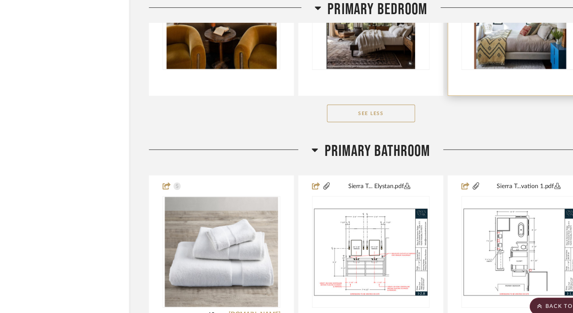
scroll to position [8272, 0]
click at [390, 98] on button "See Less" at bounding box center [363, 102] width 79 height 16
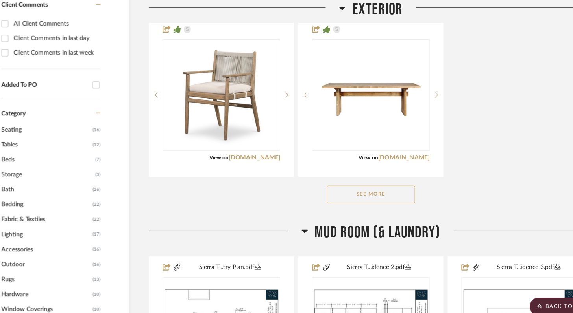
scroll to position [0, 0]
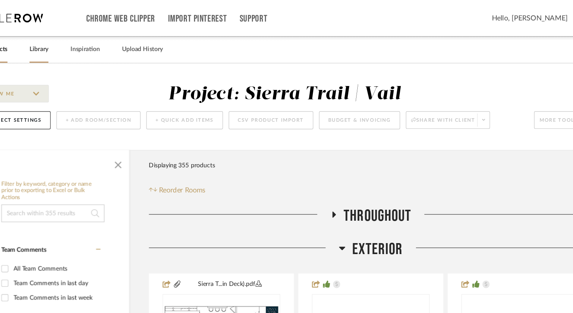
click at [71, 43] on link "Library" at bounding box center [67, 44] width 17 height 11
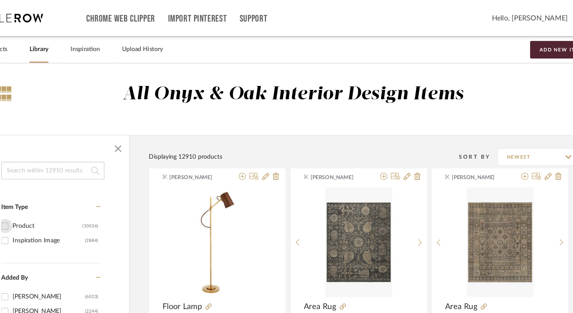
click at [37, 201] on input "Product (10026)" at bounding box center [37, 202] width 13 height 13
checkbox input "true"
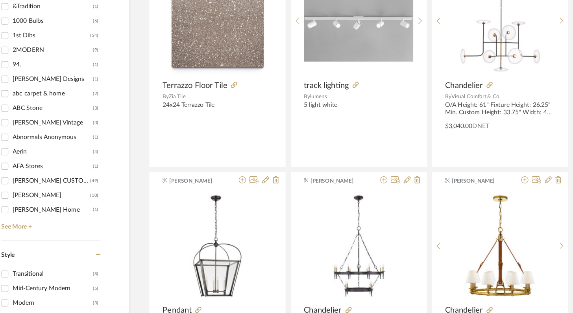
scroll to position [797, 0]
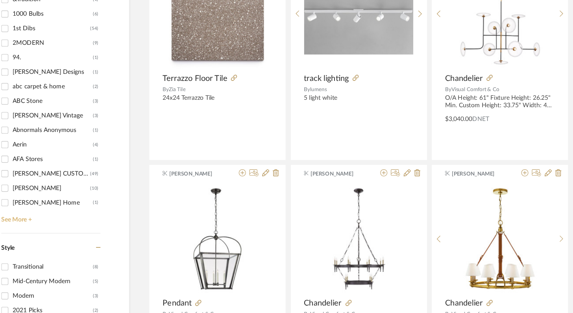
click at [53, 230] on link "See More +" at bounding box center [77, 227] width 90 height 13
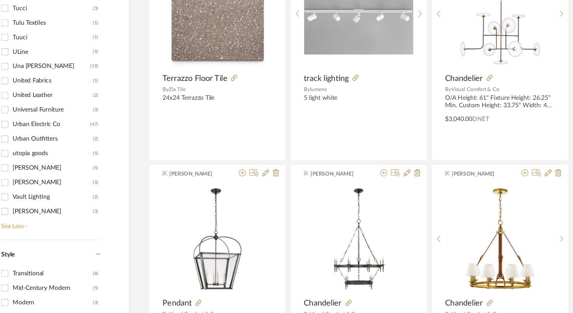
scroll to position [11008, 0]
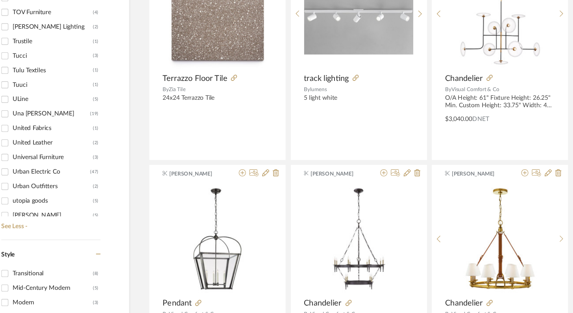
click at [59, 187] on div "Urban Electric Co" at bounding box center [78, 187] width 69 height 13
click at [43, 187] on input "Urban Electric Co (47)" at bounding box center [37, 187] width 13 height 13
checkbox input "true"
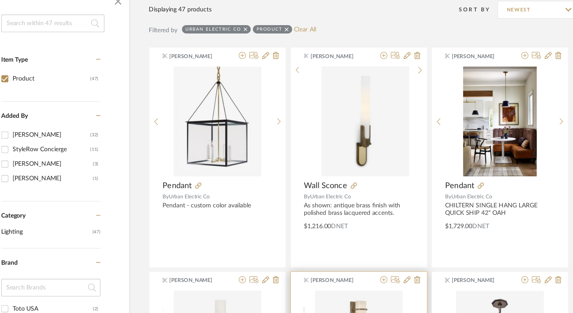
scroll to position [143, 0]
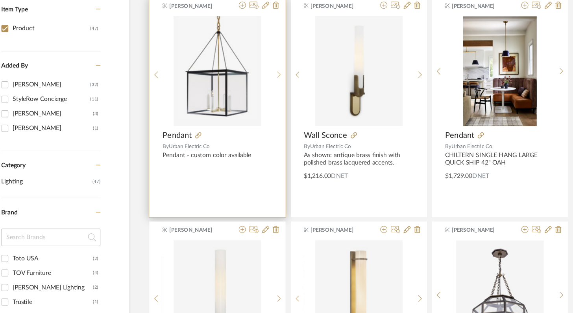
click at [280, 98] on icon at bounding box center [282, 100] width 4 height 7
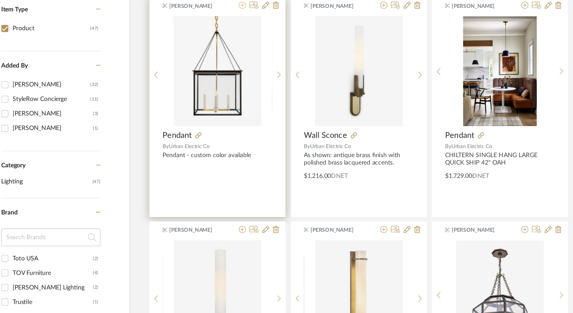
click at [246, 38] on icon at bounding box center [249, 38] width 6 height 6
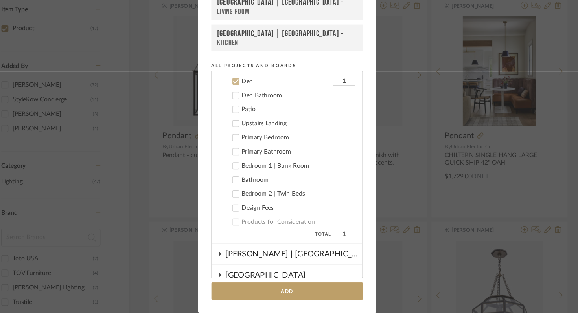
scroll to position [302, 0]
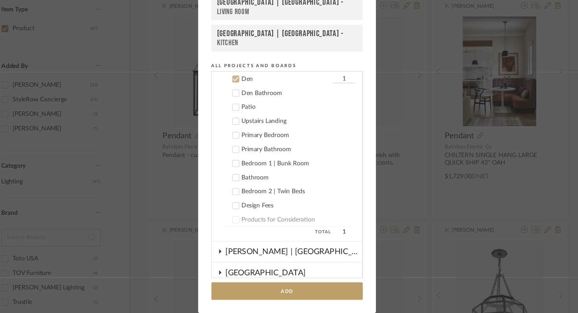
click at [241, 102] on icon at bounding box center [244, 104] width 6 height 6
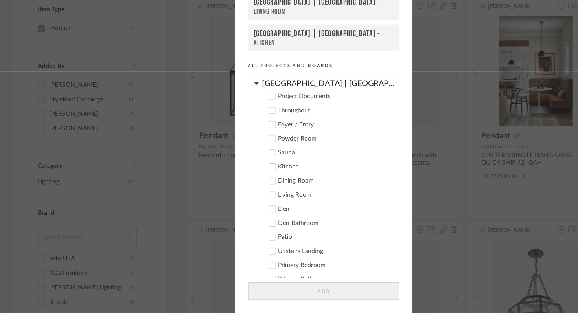
scroll to position [187, 0]
click at [241, 207] on icon at bounding box center [243, 207] width 5 height 4
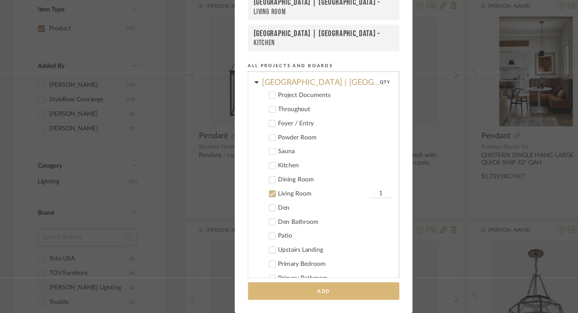
click at [313, 288] on button "Add" at bounding box center [288, 294] width 135 height 16
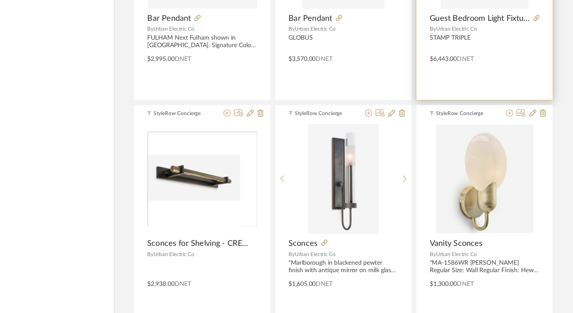
scroll to position [1455, 0]
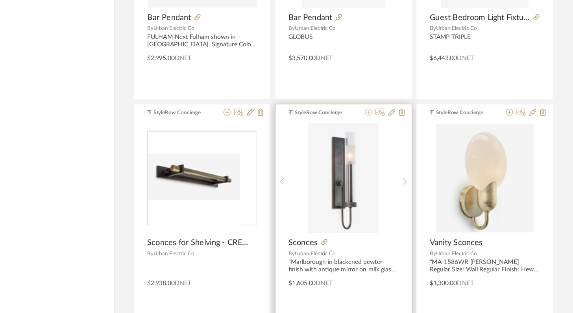
click at [374, 133] on icon at bounding box center [375, 134] width 6 height 6
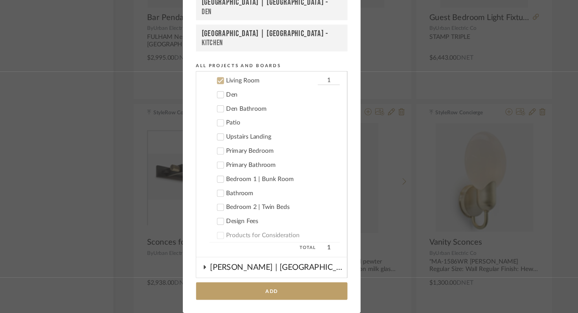
scroll to position [290, 0]
click at [244, 106] on label "Living Room 1" at bounding box center [292, 104] width 116 height 8
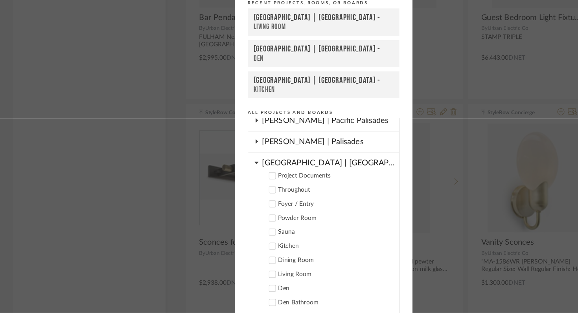
scroll to position [159, 0]
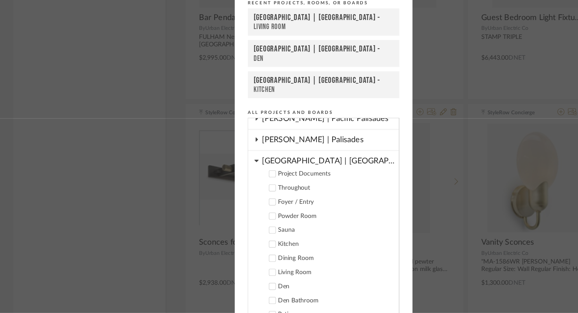
click at [241, 223] on label "Powder Room" at bounding box center [292, 227] width 116 height 8
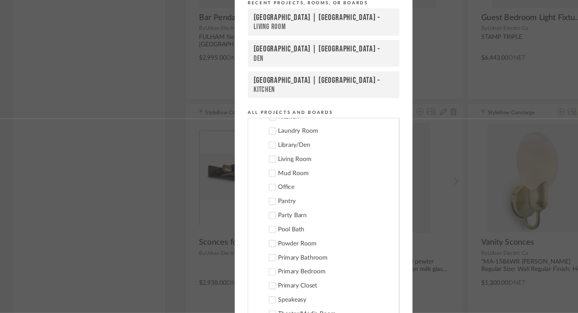
scroll to position [42, 0]
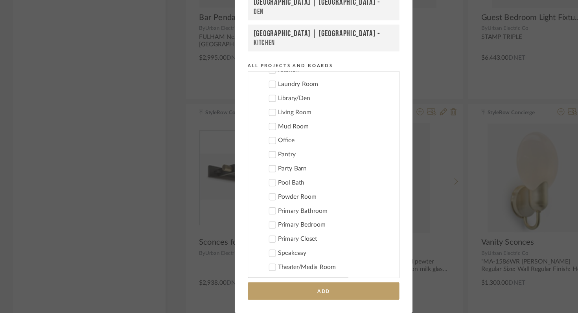
click at [310, 294] on button "Add" at bounding box center [288, 294] width 135 height 16
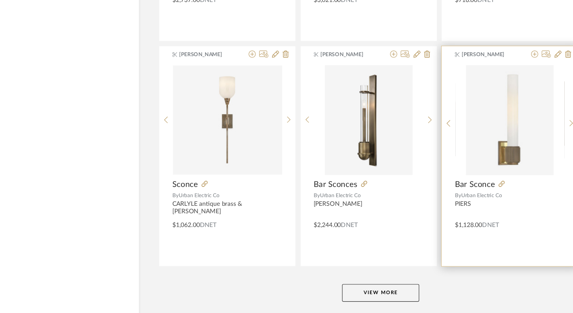
scroll to position [2353, 0]
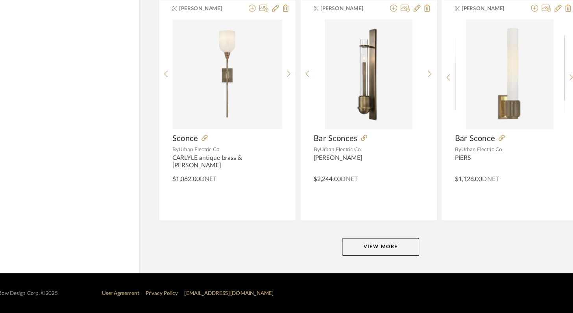
click at [358, 252] on button "View More" at bounding box center [363, 254] width 69 height 16
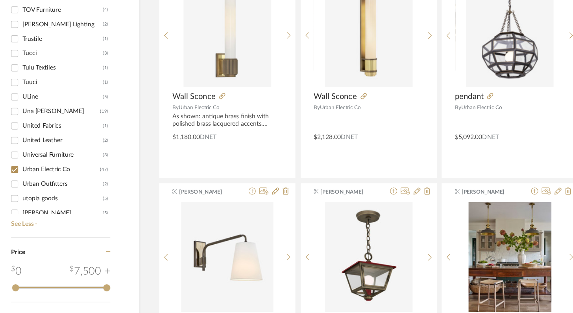
scroll to position [0, 0]
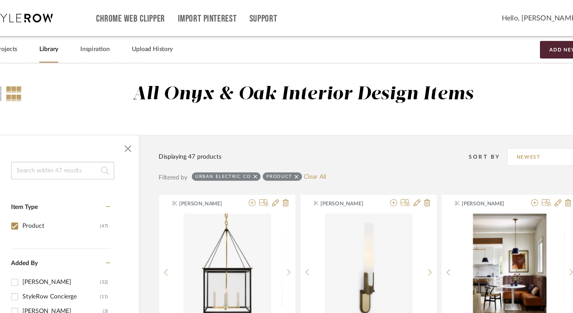
click at [85, 148] on input at bounding box center [80, 153] width 92 height 16
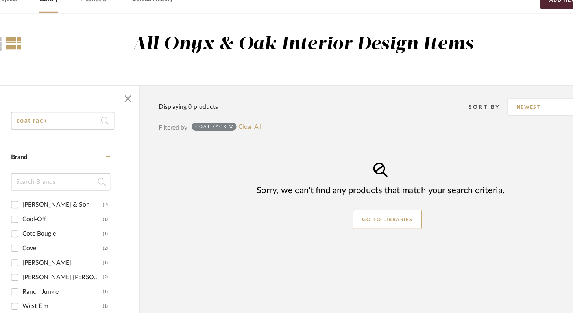
scroll to position [14, 0]
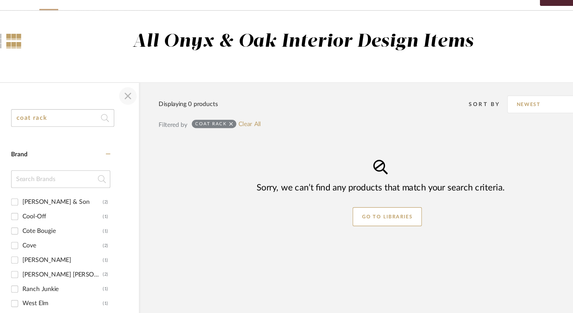
click at [138, 119] on span "button" at bounding box center [138, 119] width 19 height 19
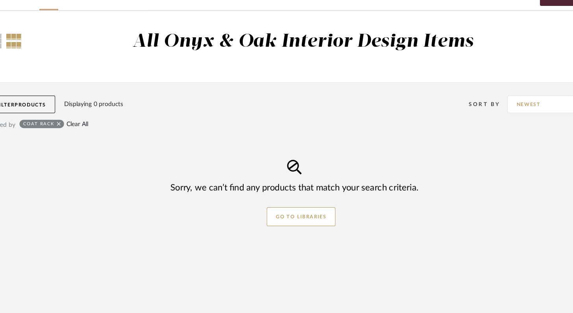
click at [96, 143] on link "Clear All" at bounding box center [93, 144] width 20 height 7
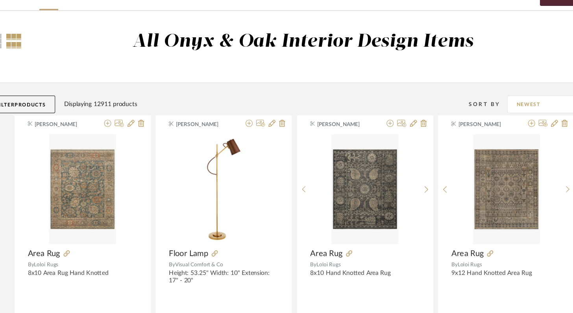
click at [62, 127] on span "Products" at bounding box center [51, 127] width 28 height 4
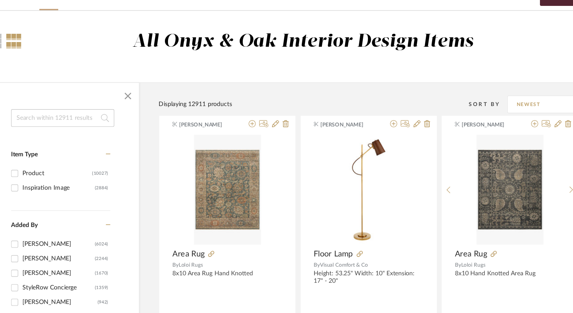
click at [72, 136] on input at bounding box center [80, 139] width 92 height 16
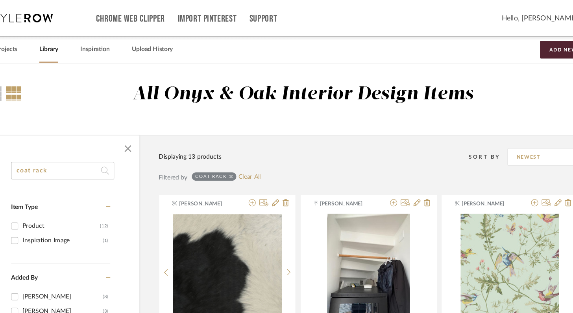
drag, startPoint x: 77, startPoint y: 152, endPoint x: 54, endPoint y: 152, distance: 23.2
click at [54, 153] on input "coat rack" at bounding box center [80, 153] width 92 height 16
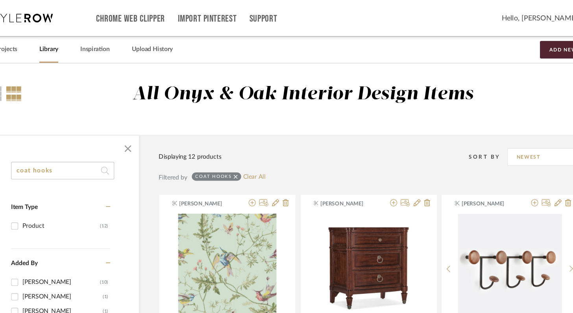
type input "coat hooks"
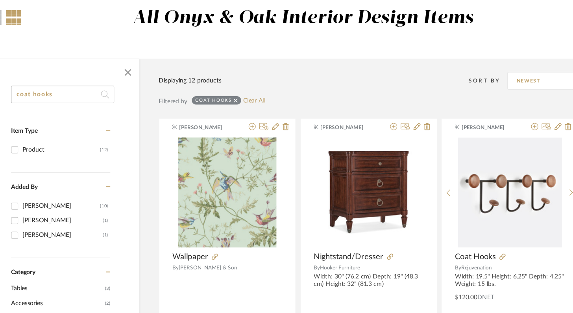
scroll to position [35, 0]
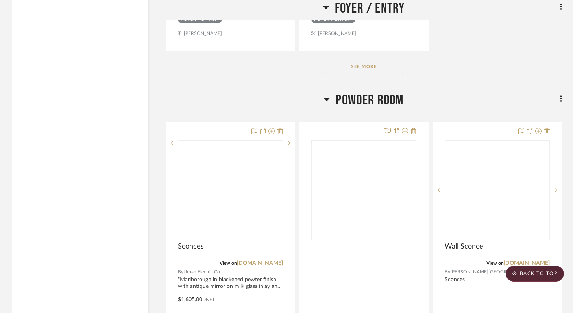
scroll to position [3207, 0]
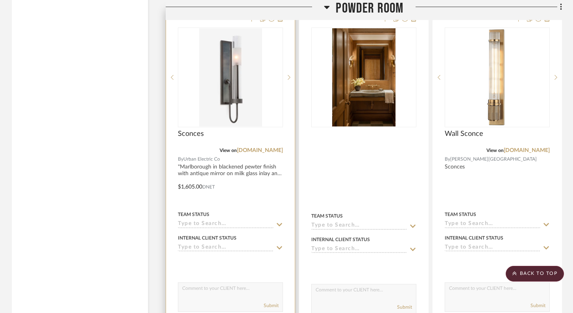
drag, startPoint x: 290, startPoint y: 184, endPoint x: 420, endPoint y: 172, distance: 131.1
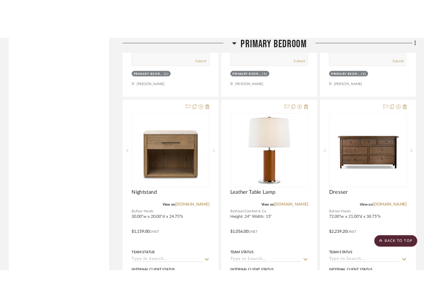
scroll to position [9679, 0]
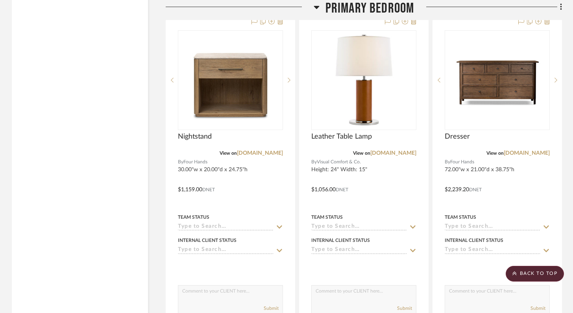
drag, startPoint x: 425, startPoint y: 169, endPoint x: 252, endPoint y: 5, distance: 238.2
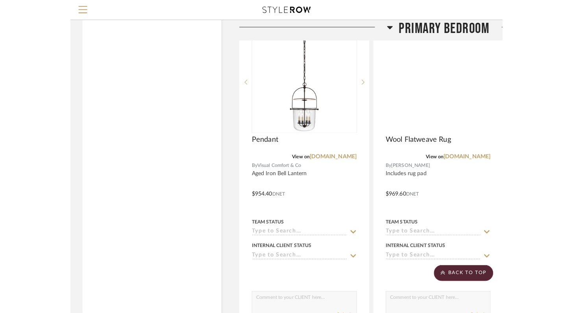
scroll to position [9192, 0]
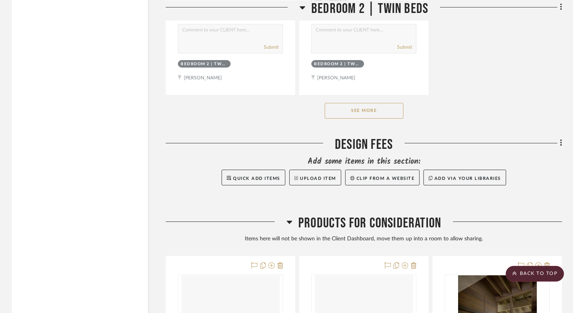
scroll to position [13298, 0]
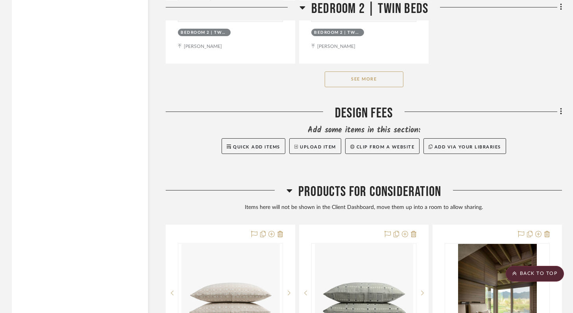
click at [354, 72] on button "See More" at bounding box center [363, 80] width 79 height 16
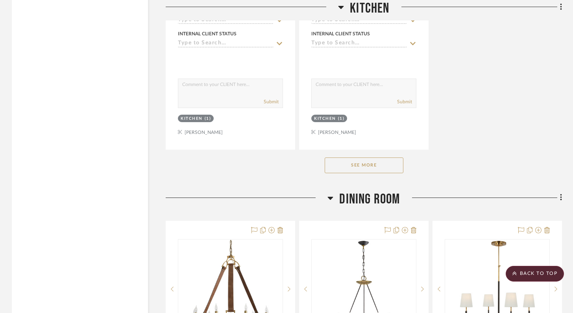
scroll to position [4938, 0]
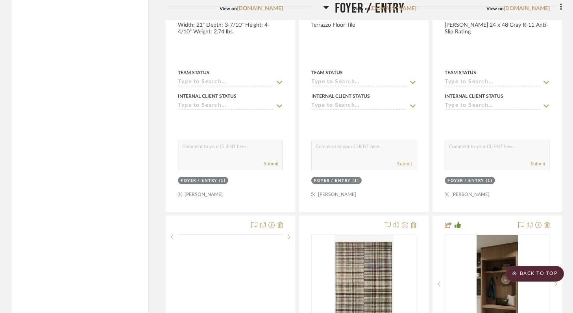
scroll to position [2308, 0]
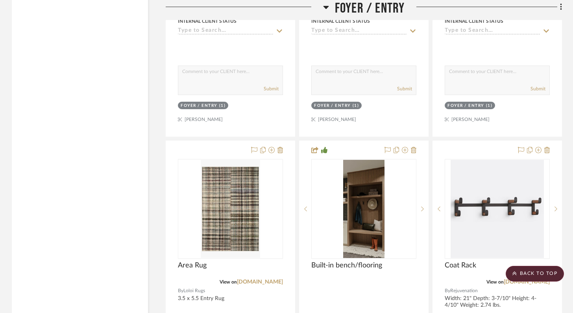
drag, startPoint x: 422, startPoint y: 160, endPoint x: 468, endPoint y: 160, distance: 46.4
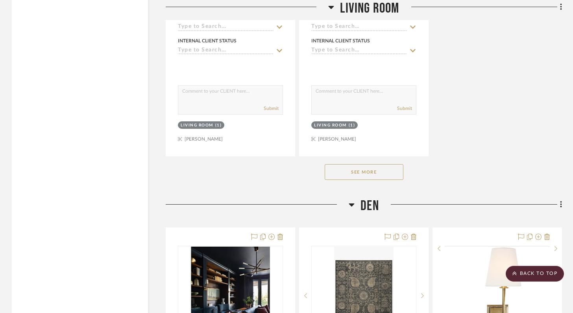
scroll to position [7223, 0]
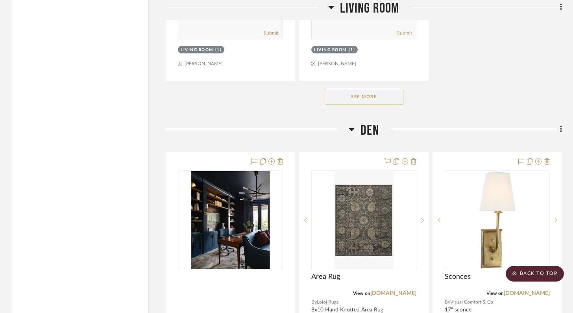
click at [354, 89] on button "See More" at bounding box center [363, 97] width 79 height 16
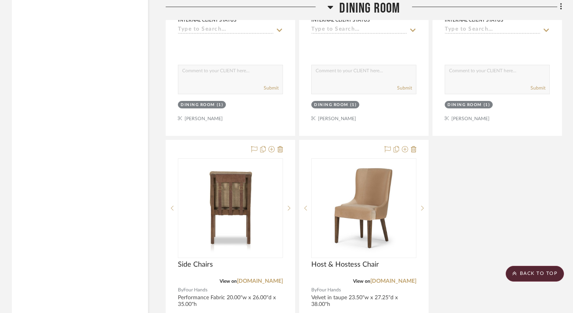
scroll to position [5703, 0]
